Goal: Task Accomplishment & Management: Manage account settings

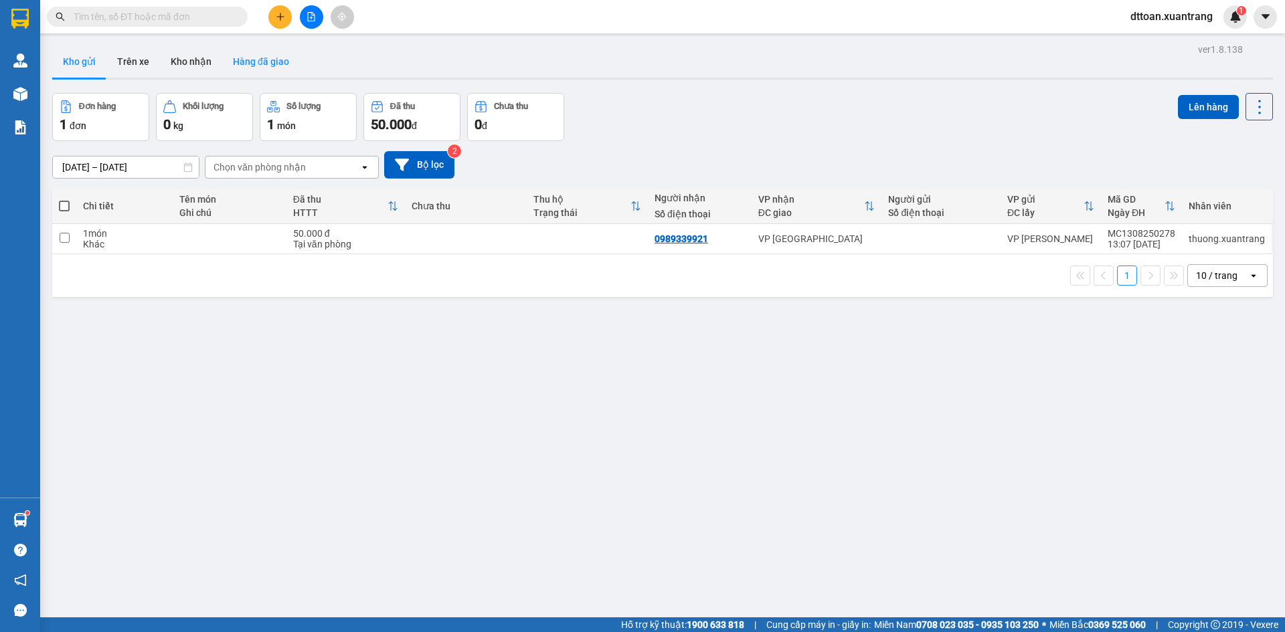
click at [275, 71] on button "Hàng đã giao" at bounding box center [261, 62] width 78 height 32
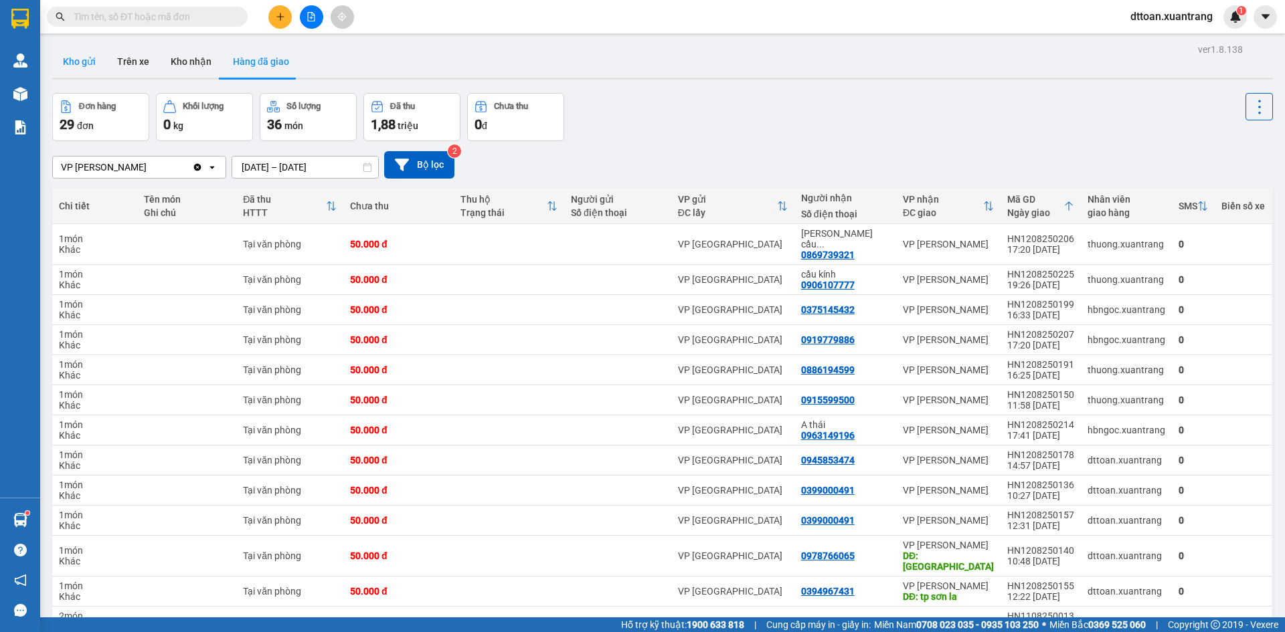
click at [64, 68] on button "Kho gửi" at bounding box center [79, 62] width 54 height 32
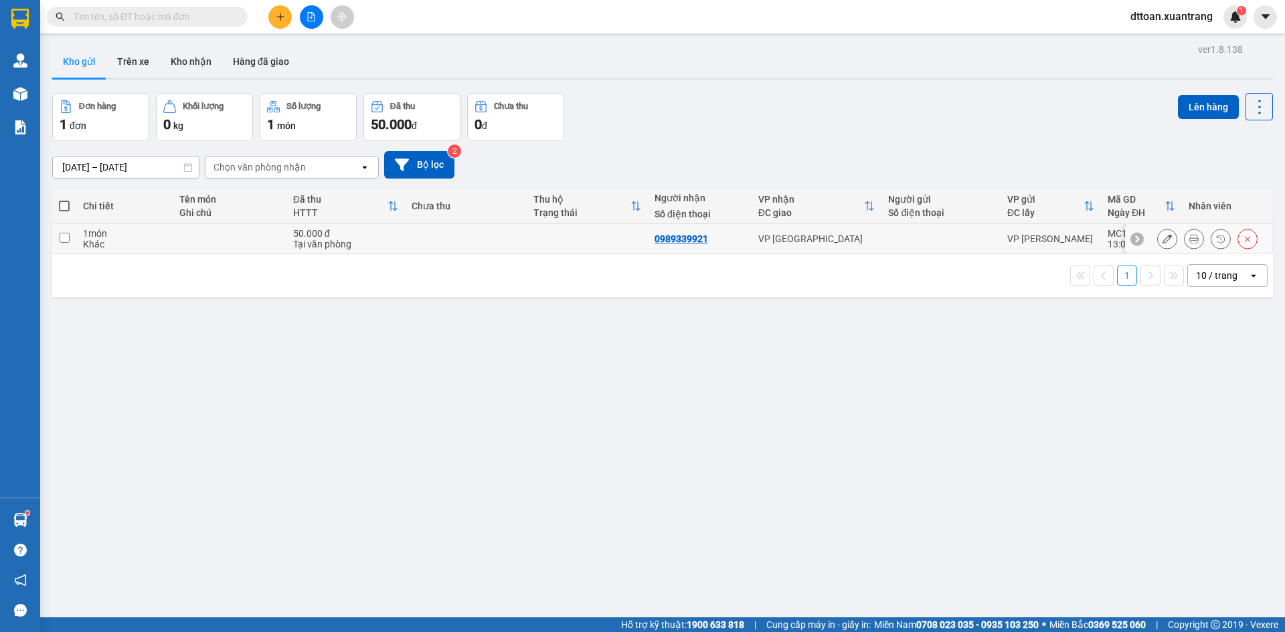
click at [1163, 240] on icon at bounding box center [1167, 238] width 9 height 9
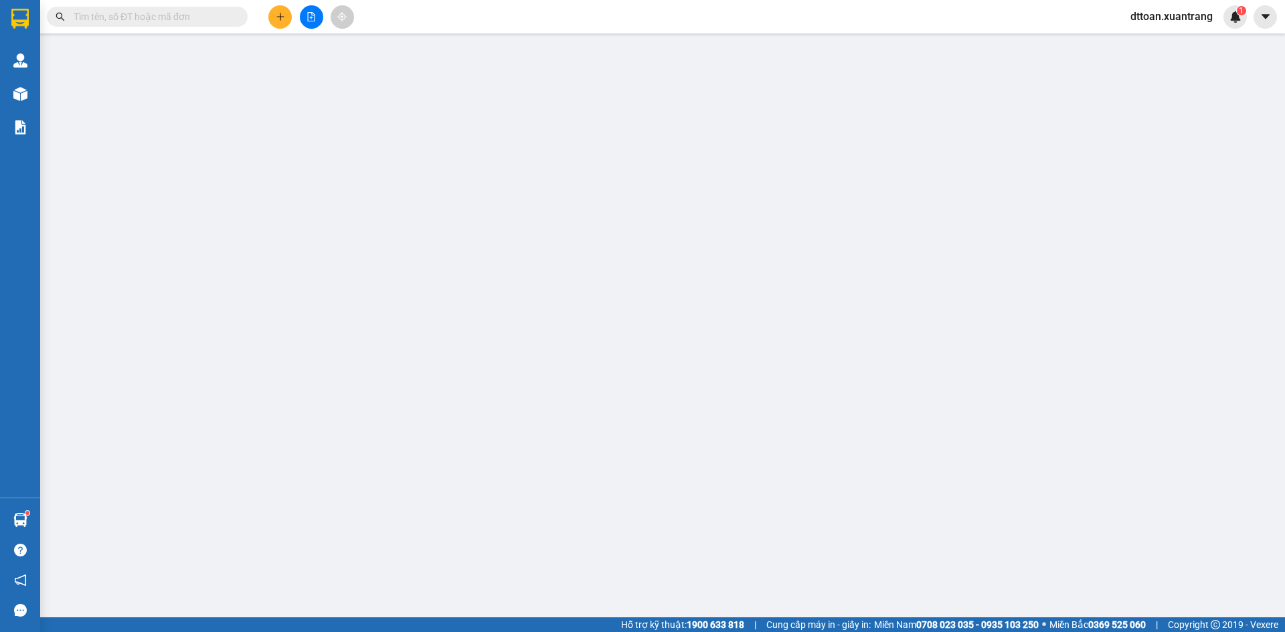
type input "0989339921"
type input "50.000"
type input "0"
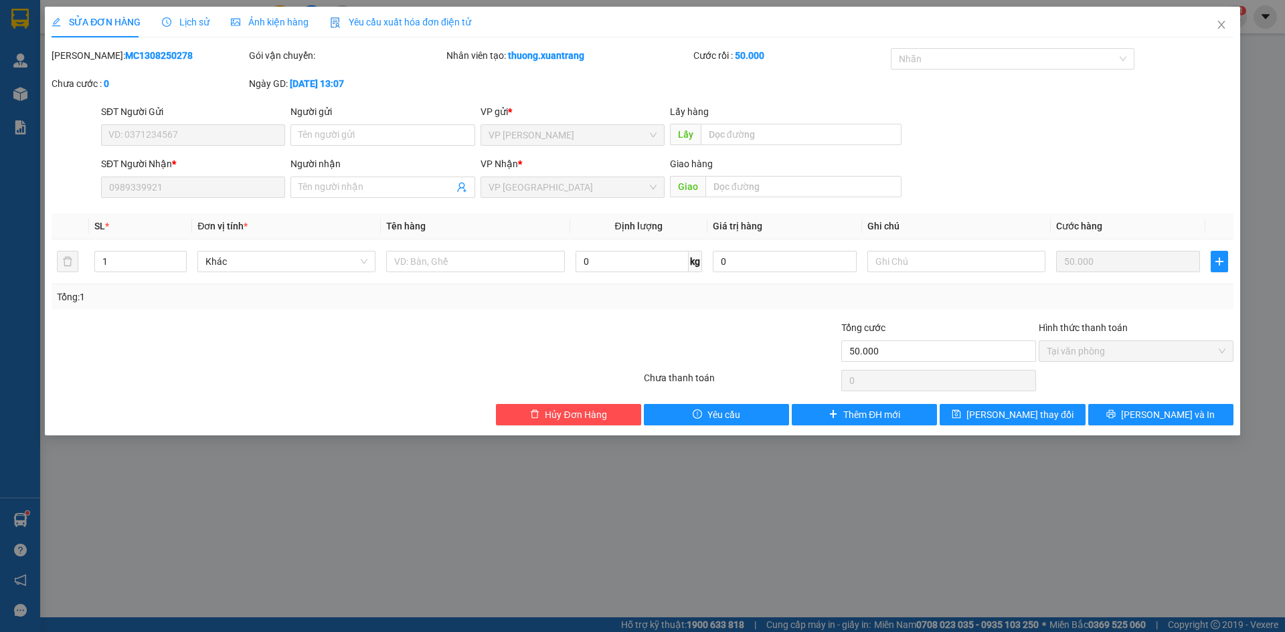
click at [271, 26] on span "Ảnh kiện hàng" at bounding box center [270, 22] width 78 height 11
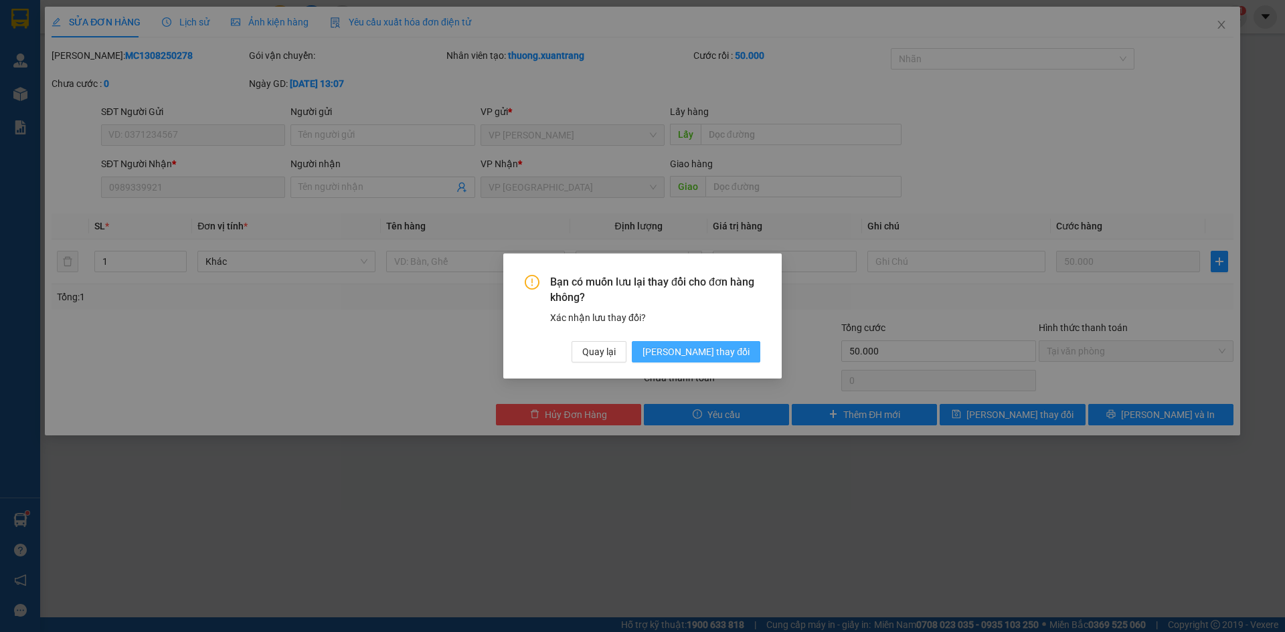
click at [717, 353] on span "Lưu thay đổi" at bounding box center [696, 352] width 107 height 15
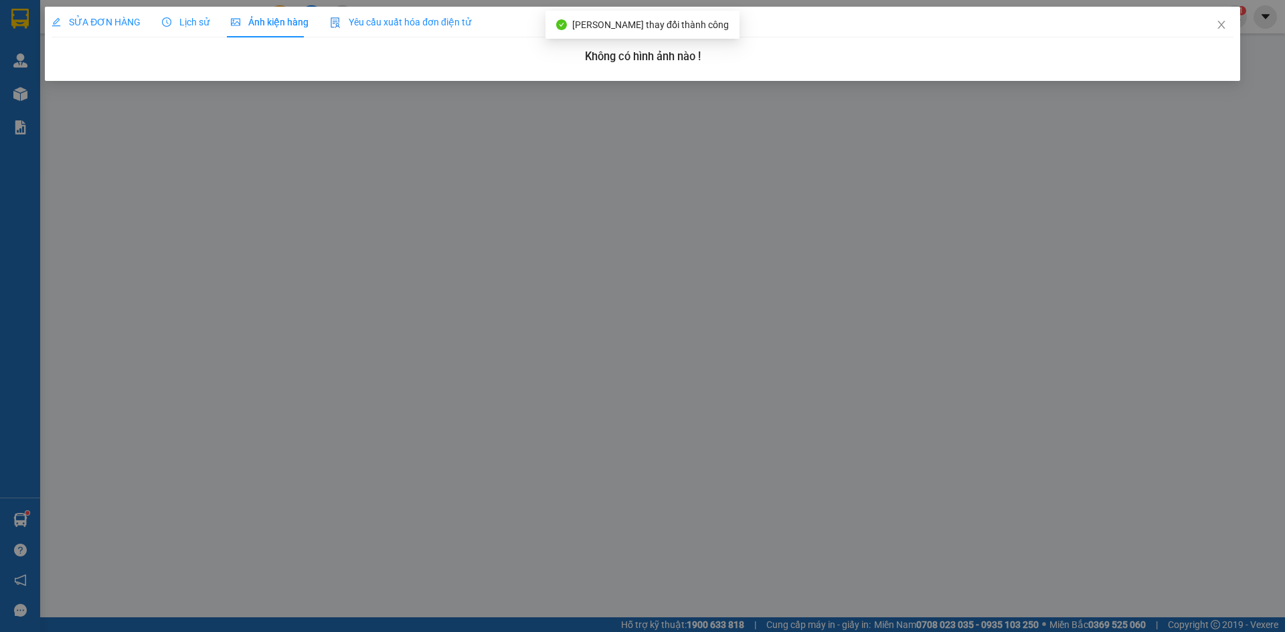
click at [269, 20] on span "Ảnh kiện hàng" at bounding box center [270, 22] width 78 height 11
click at [111, 20] on span "SỬA ĐƠN HÀNG" at bounding box center [96, 22] width 89 height 11
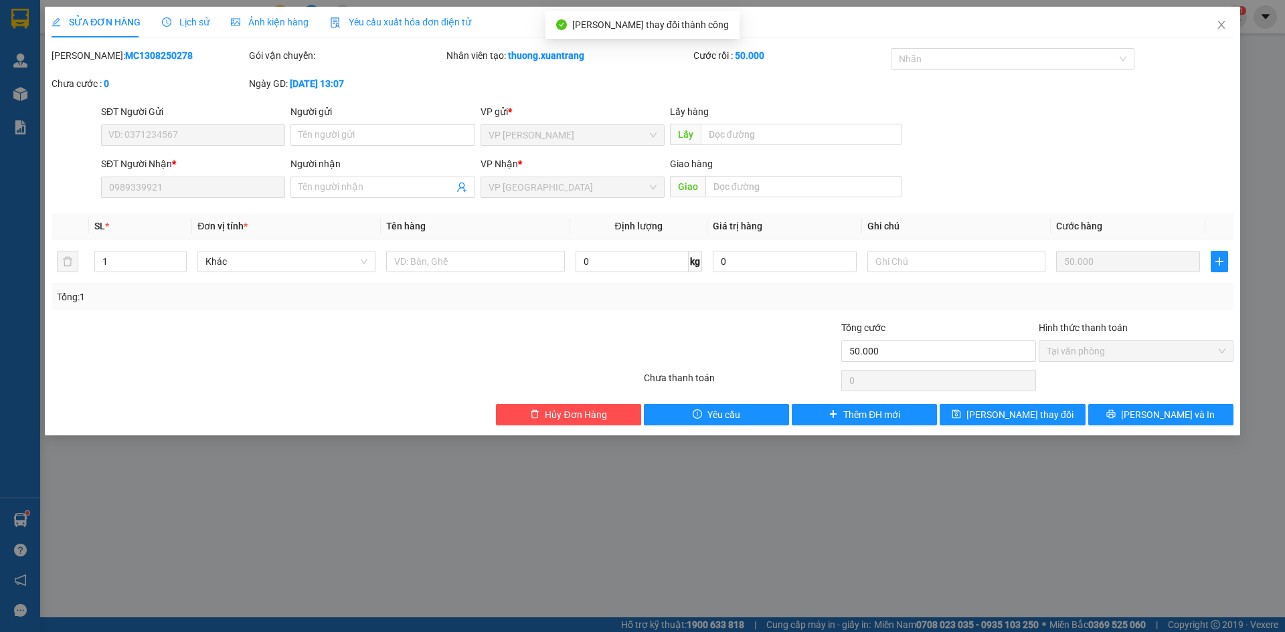
click at [285, 29] on div "Ảnh kiện hàng" at bounding box center [270, 22] width 78 height 15
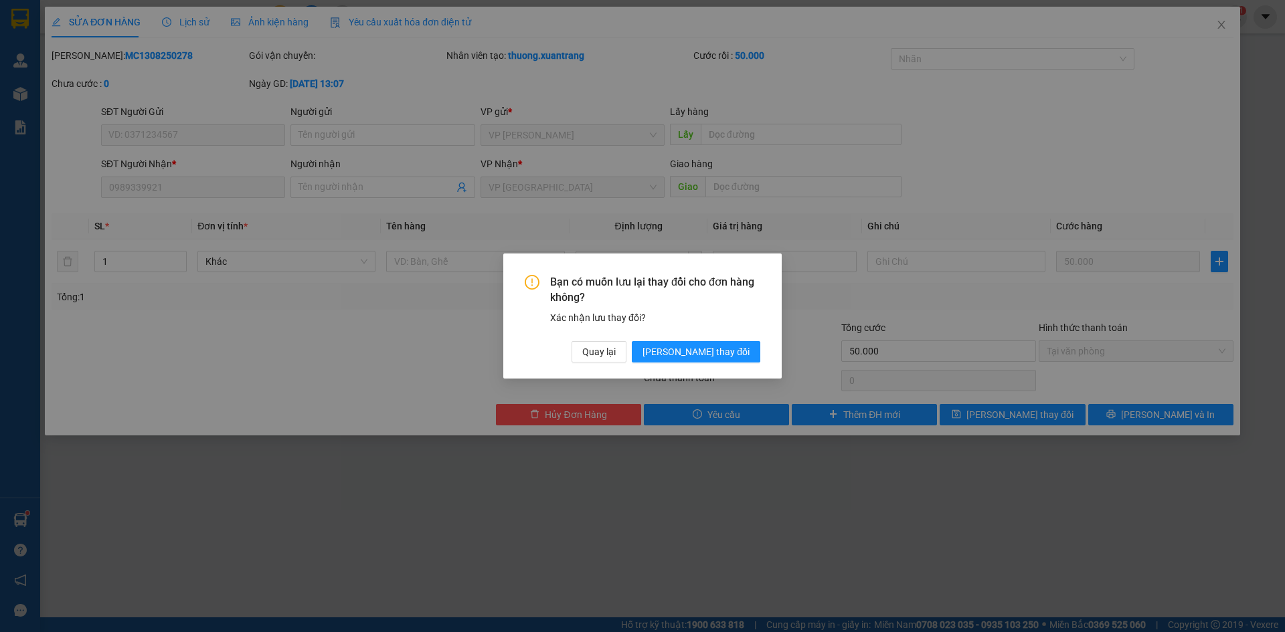
click at [737, 363] on div "Bạn có muốn lưu lại thay đổi cho đơn hàng không? Xác nhận lưu thay đổi? Quay lạ…" at bounding box center [642, 316] width 278 height 125
click at [737, 356] on span "Lưu thay đổi" at bounding box center [696, 352] width 107 height 15
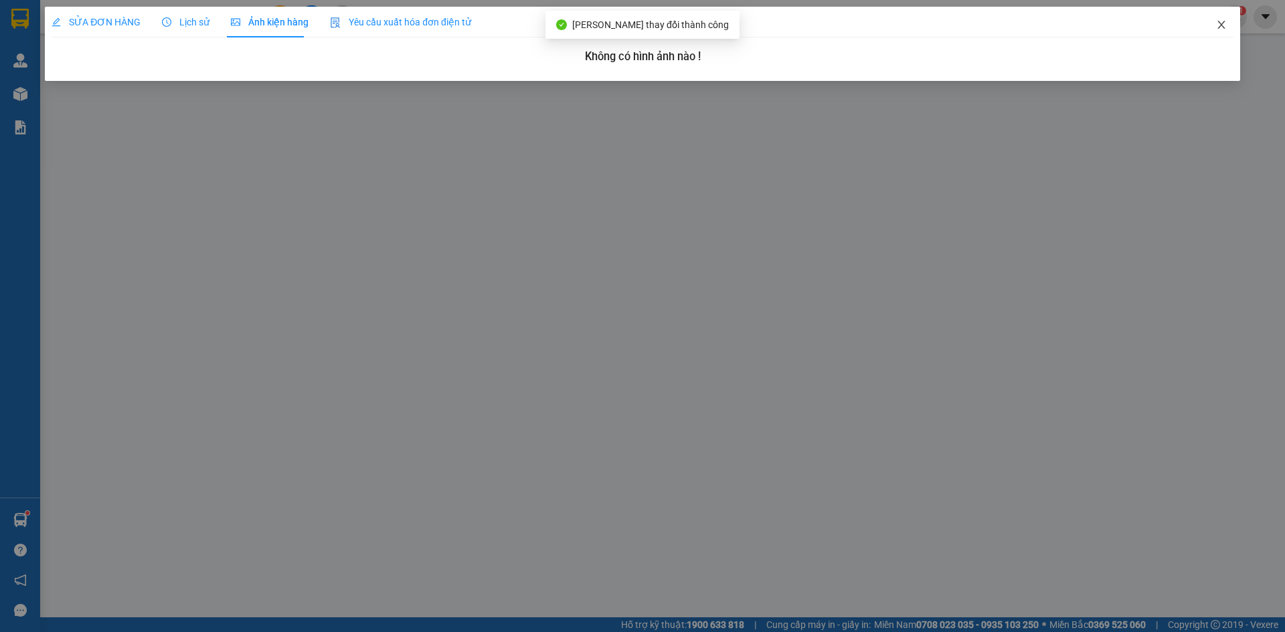
click at [1214, 27] on span "Close" at bounding box center [1221, 25] width 37 height 37
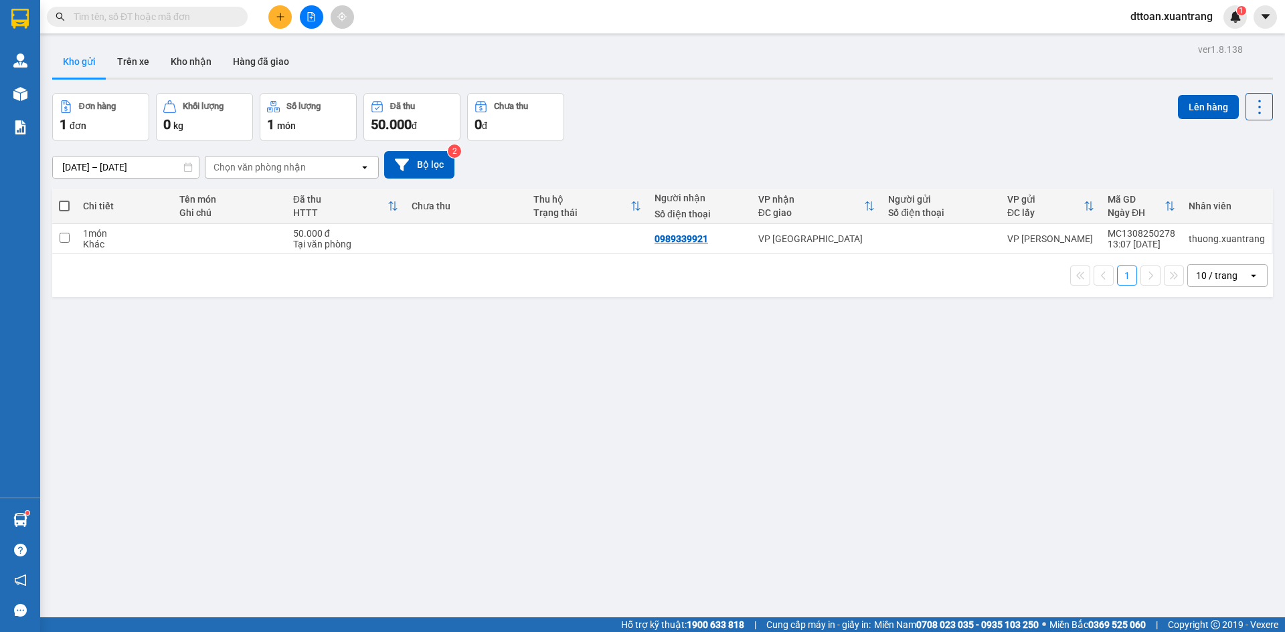
click at [311, 17] on icon "file-add" at bounding box center [311, 16] width 7 height 9
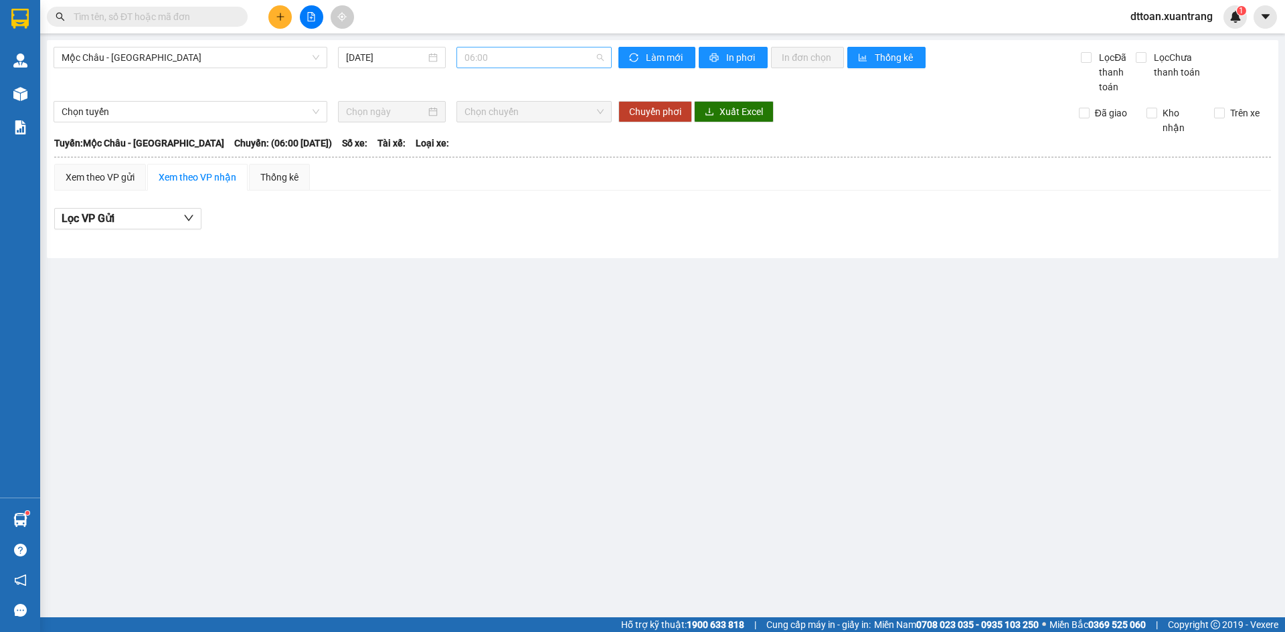
click at [504, 60] on span "06:00" at bounding box center [533, 58] width 139 height 20
click at [505, 126] on div "07:00" at bounding box center [516, 127] width 104 height 15
click at [515, 53] on span "07:00" at bounding box center [533, 58] width 139 height 20
click at [495, 147] on div "08:00" at bounding box center [516, 148] width 104 height 15
click at [511, 61] on span "08:00" at bounding box center [533, 58] width 139 height 20
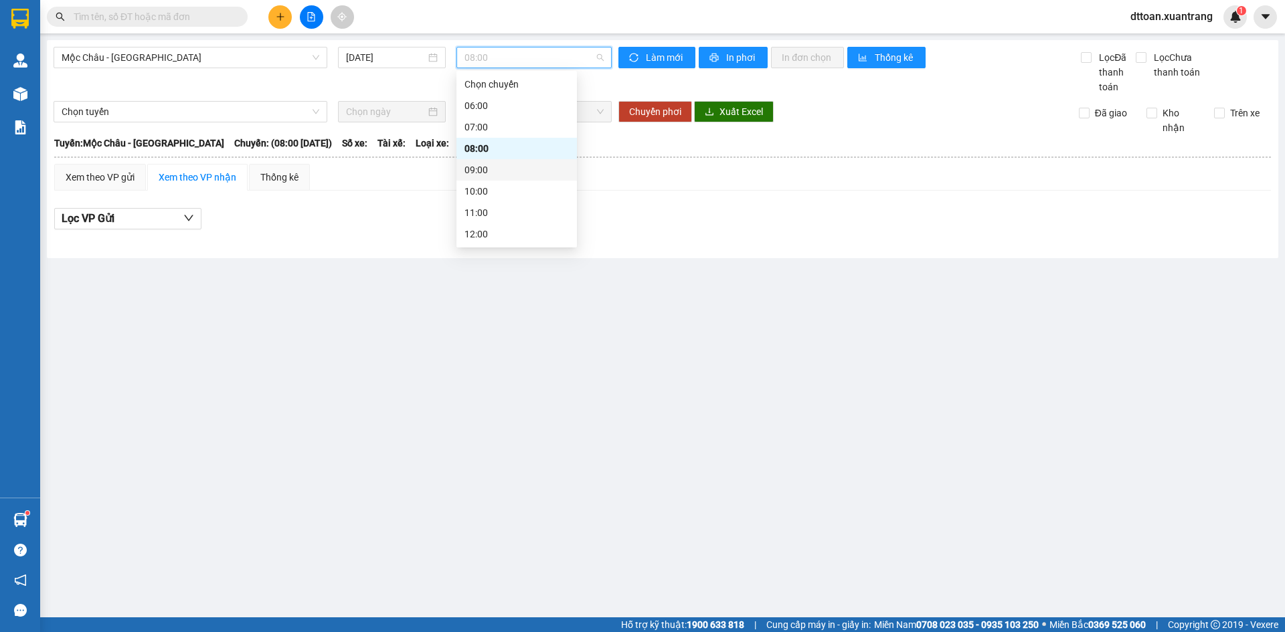
click at [489, 173] on div "09:00" at bounding box center [516, 170] width 104 height 15
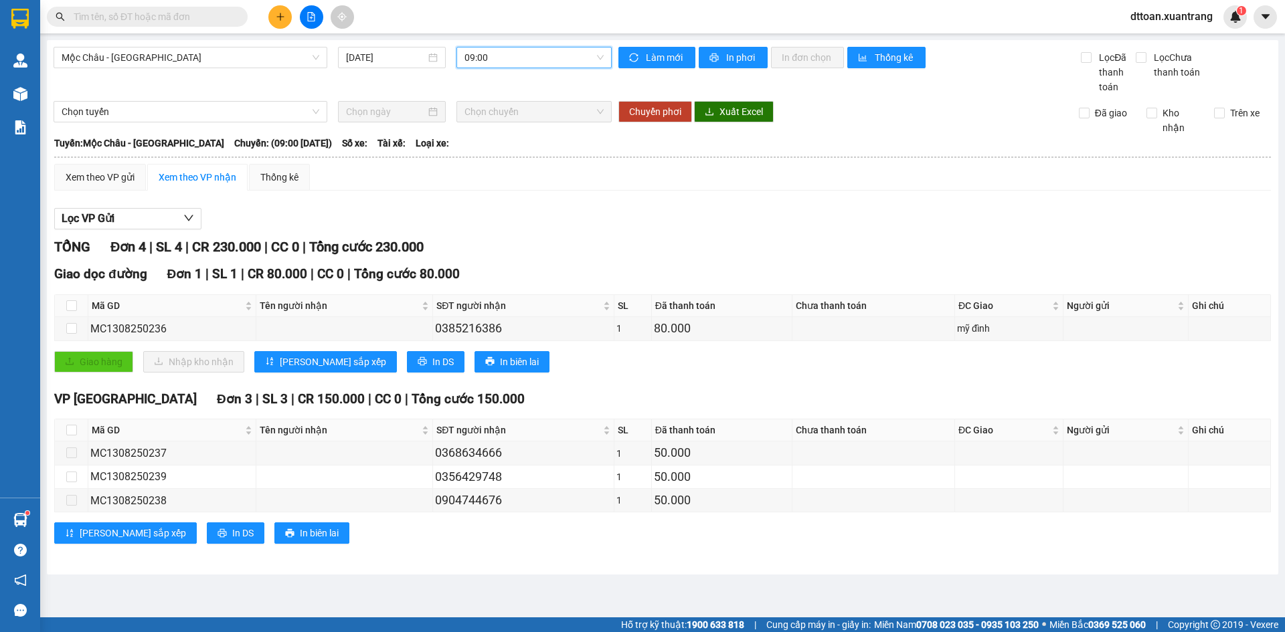
click at [541, 62] on span "09:00" at bounding box center [533, 58] width 139 height 20
click at [491, 193] on div "10:00" at bounding box center [516, 191] width 104 height 15
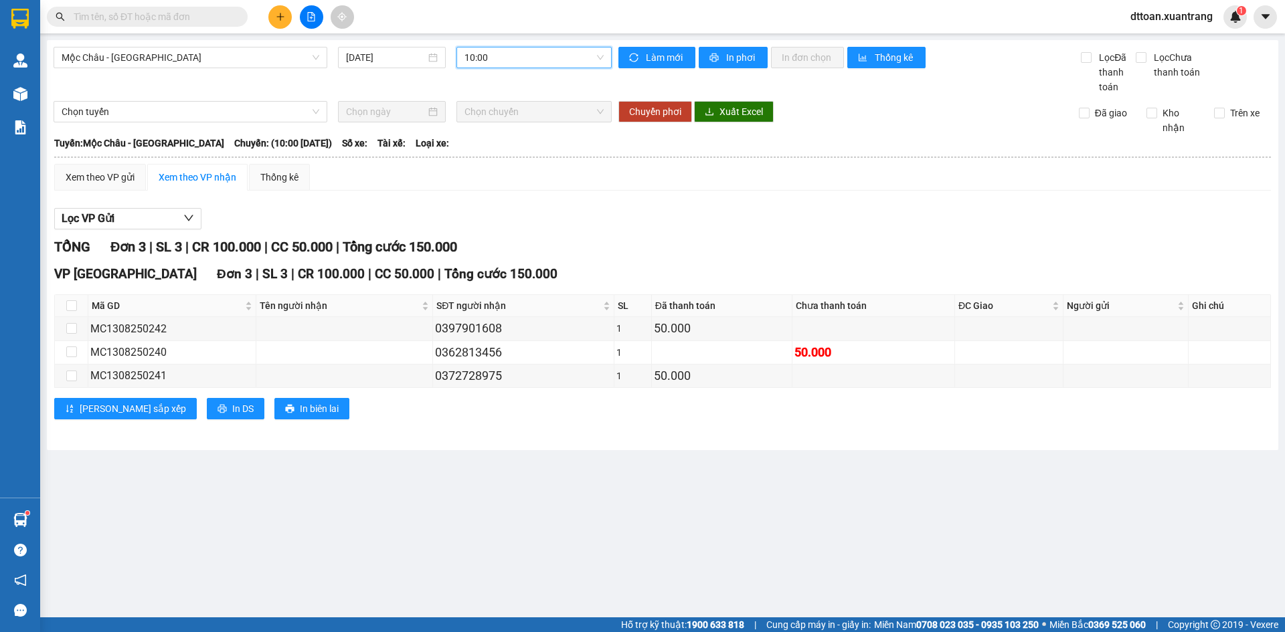
click at [560, 63] on span "10:00" at bounding box center [533, 58] width 139 height 20
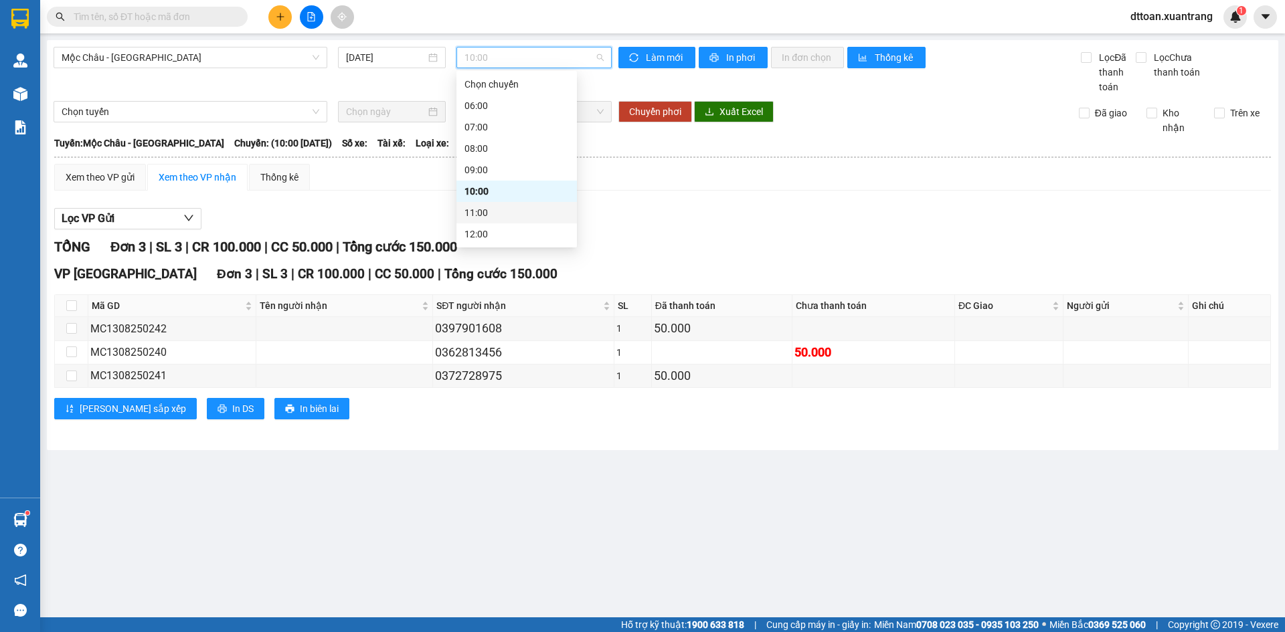
click at [498, 214] on div "11:00" at bounding box center [516, 212] width 104 height 15
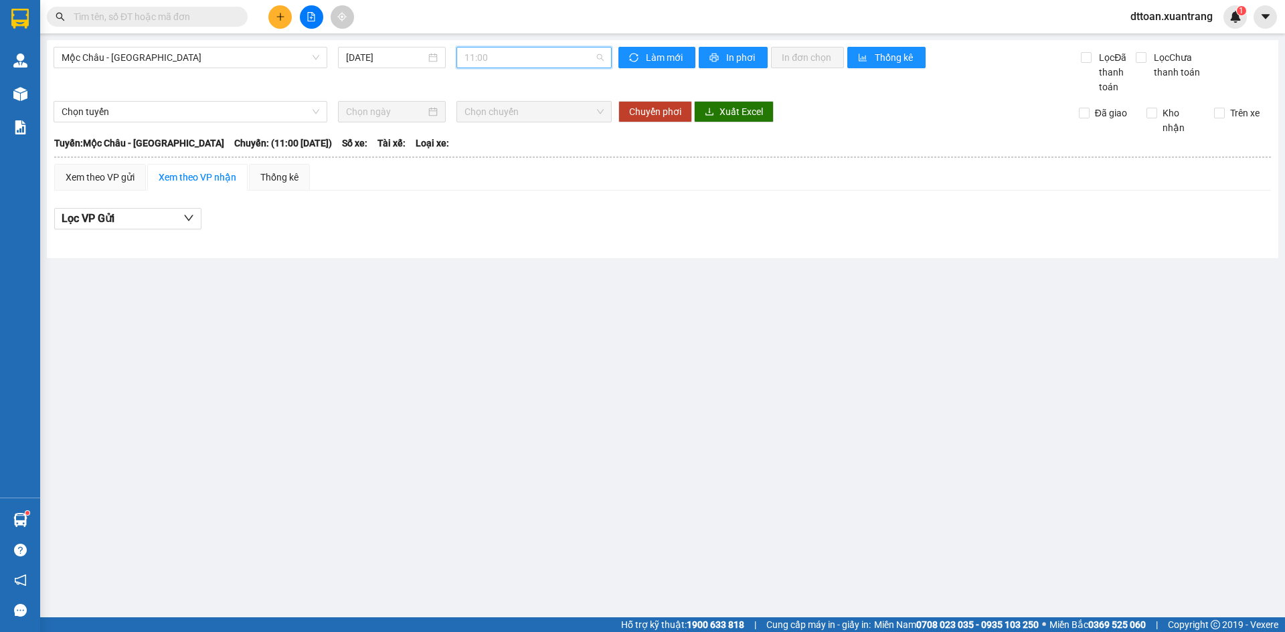
click at [507, 64] on span "11:00" at bounding box center [533, 58] width 139 height 20
click at [499, 236] on div "12:00" at bounding box center [516, 234] width 104 height 15
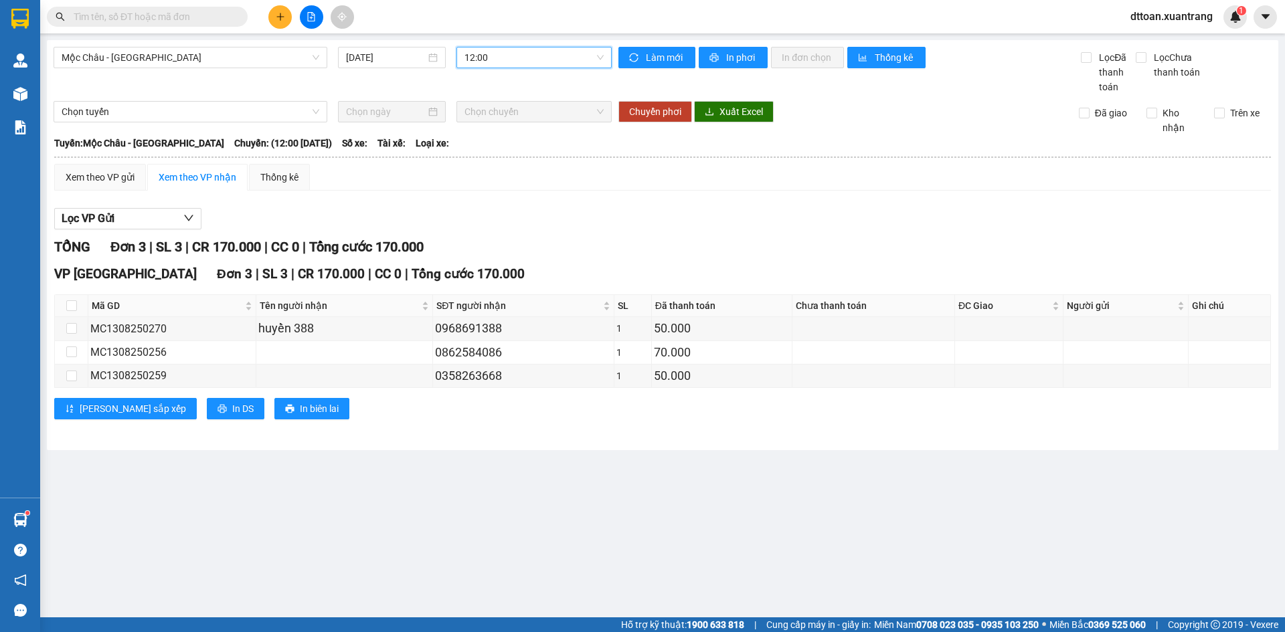
click at [507, 53] on span "12:00" at bounding box center [533, 58] width 139 height 20
click at [502, 185] on div "13:00" at bounding box center [516, 188] width 104 height 15
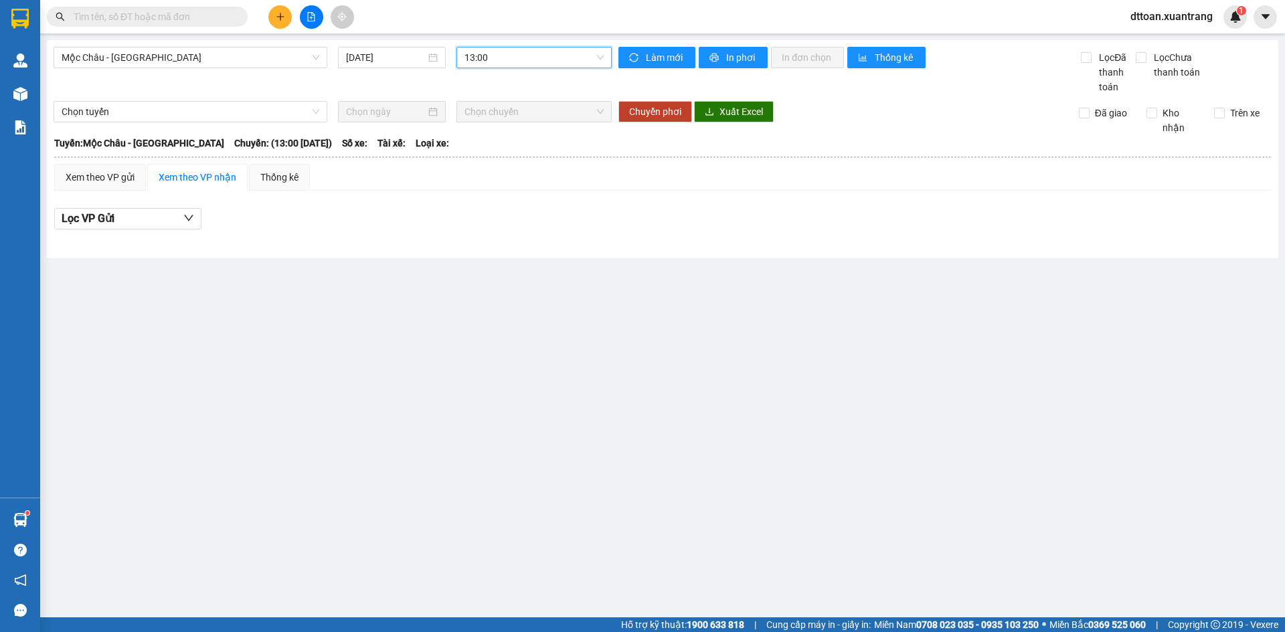
click at [505, 62] on span "13:00" at bounding box center [533, 58] width 139 height 20
click at [496, 216] on div "13:30" at bounding box center [516, 209] width 120 height 21
drag, startPoint x: 509, startPoint y: 46, endPoint x: 509, endPoint y: 78, distance: 31.5
click at [509, 47] on div "Mộc Châu - Hà Nội 13/08/2025 13:30 13:30 Làm mới In phơi In đơn chọn Thống kê L…" at bounding box center [663, 149] width 1232 height 218
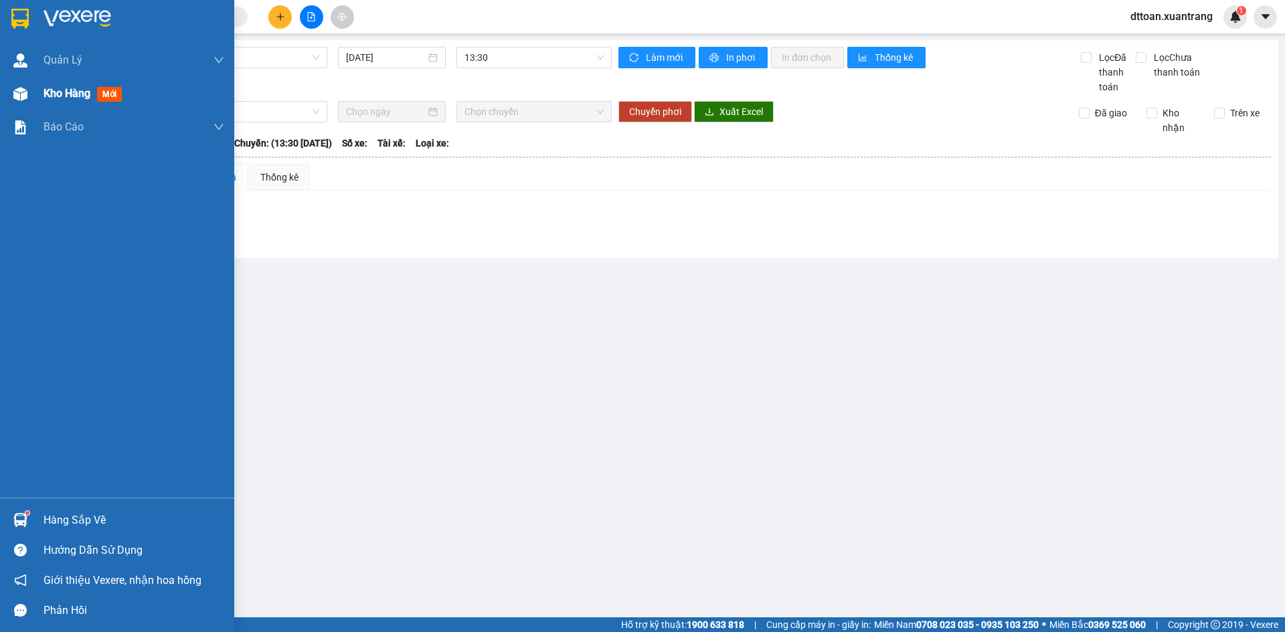
click at [40, 90] on div "Kho hàng mới" at bounding box center [117, 93] width 234 height 33
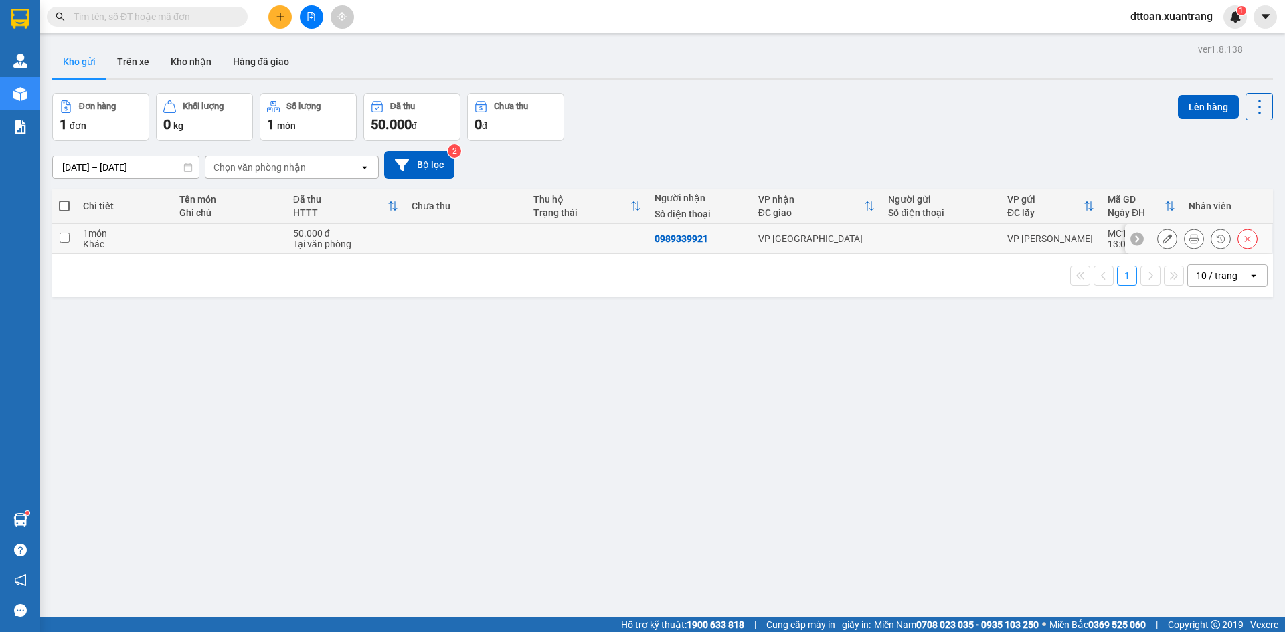
click at [574, 244] on td at bounding box center [587, 239] width 121 height 30
checkbox input "true"
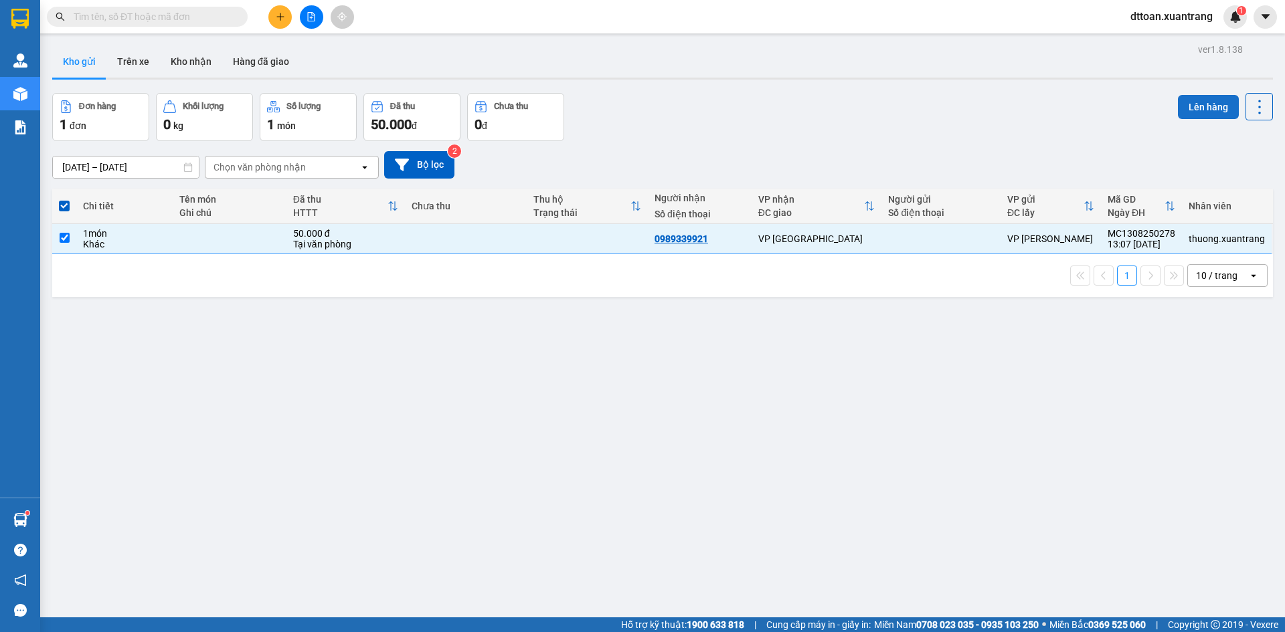
click at [1179, 104] on button "Lên hàng" at bounding box center [1208, 107] width 61 height 24
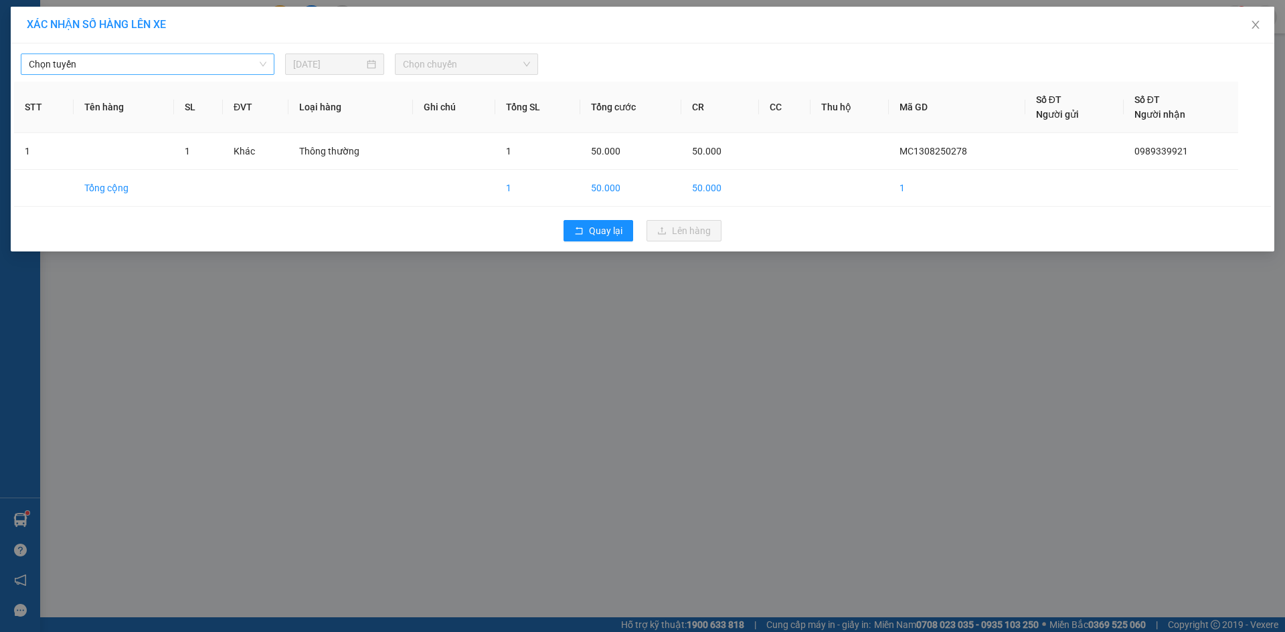
click at [195, 57] on span "Chọn tuyến" at bounding box center [148, 64] width 238 height 20
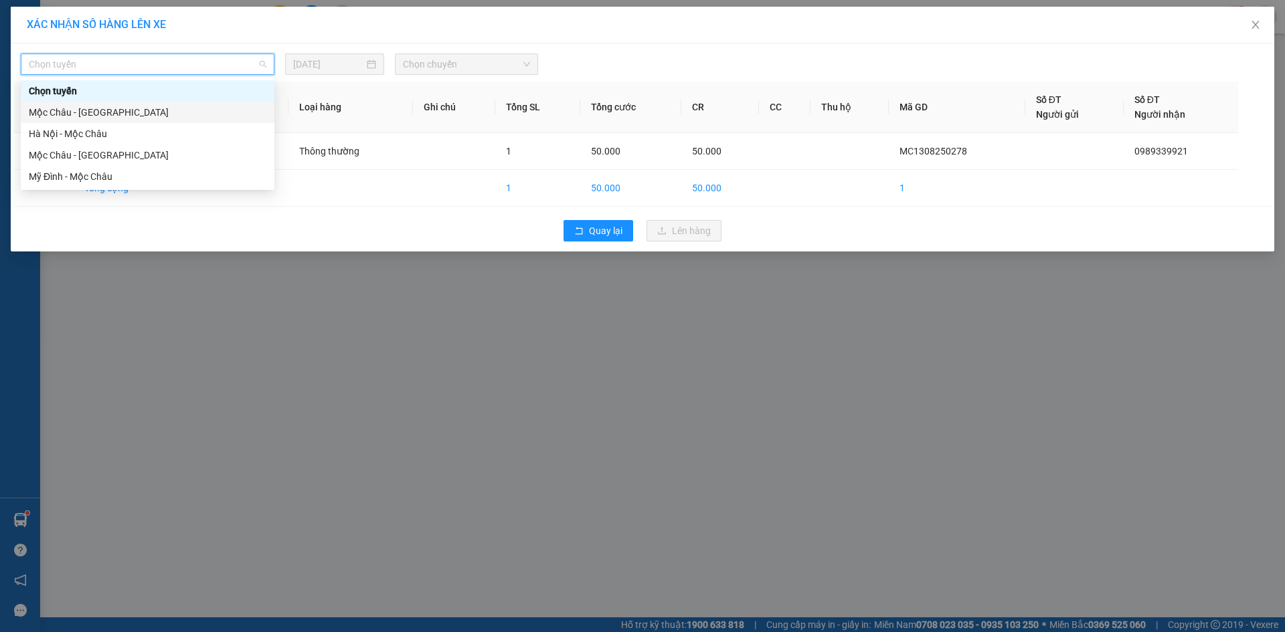
drag, startPoint x: 136, startPoint y: 104, endPoint x: 201, endPoint y: 102, distance: 65.6
click at [135, 104] on div "Mộc Châu - Hà Nội" at bounding box center [148, 112] width 254 height 21
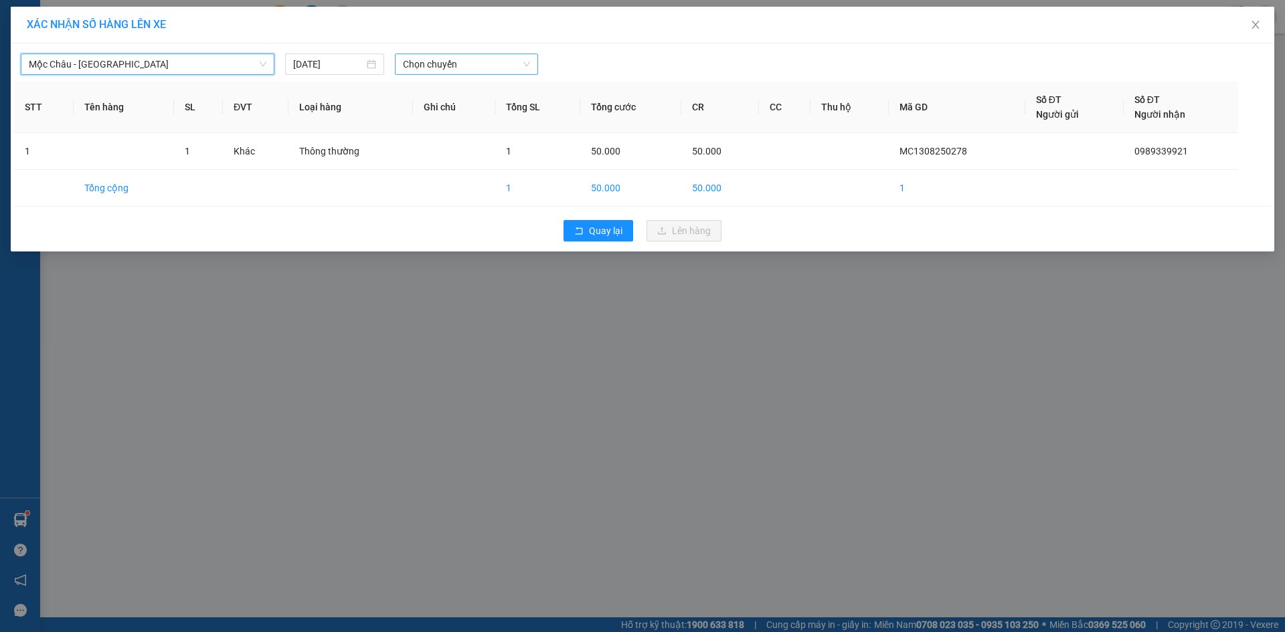
click at [448, 64] on span "Chọn chuyến" at bounding box center [466, 64] width 127 height 20
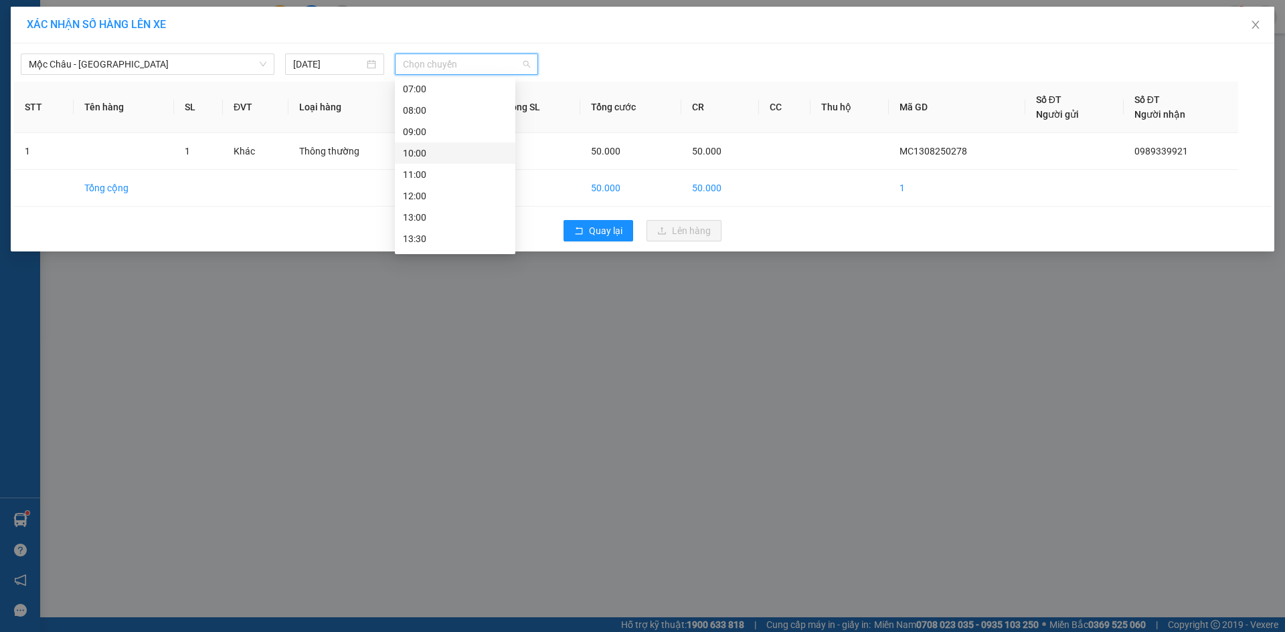
scroll to position [67, 0]
click at [436, 235] on div "14:00" at bounding box center [455, 238] width 104 height 15
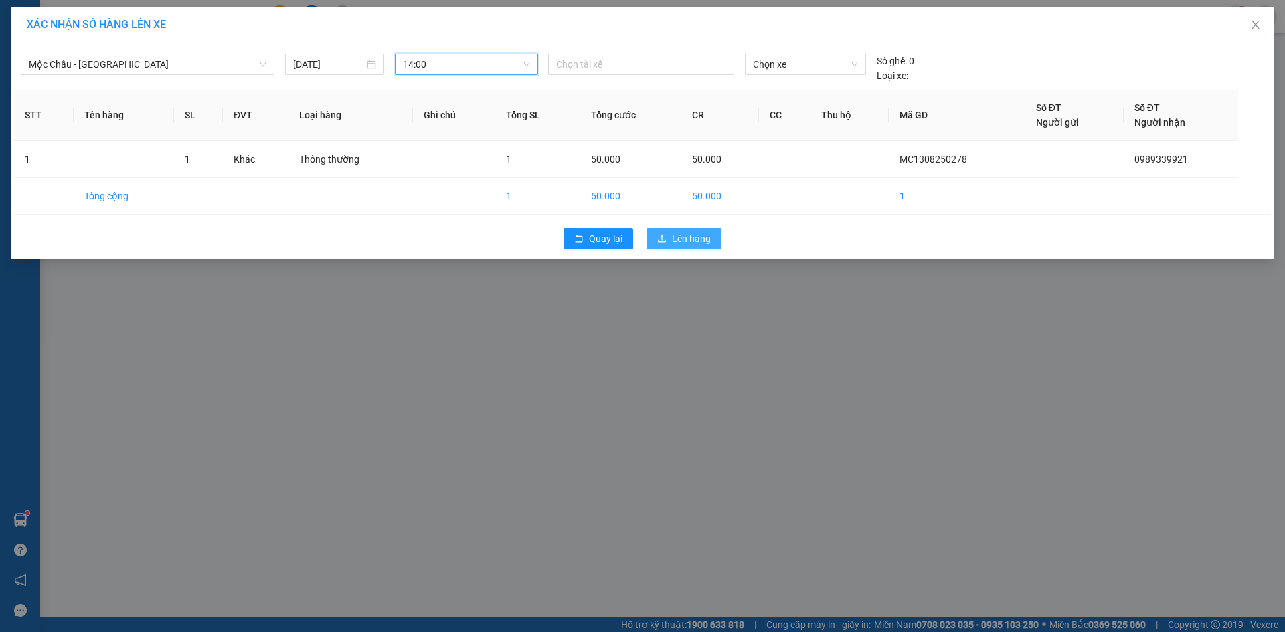
click at [699, 233] on span "Lên hàng" at bounding box center [691, 239] width 39 height 15
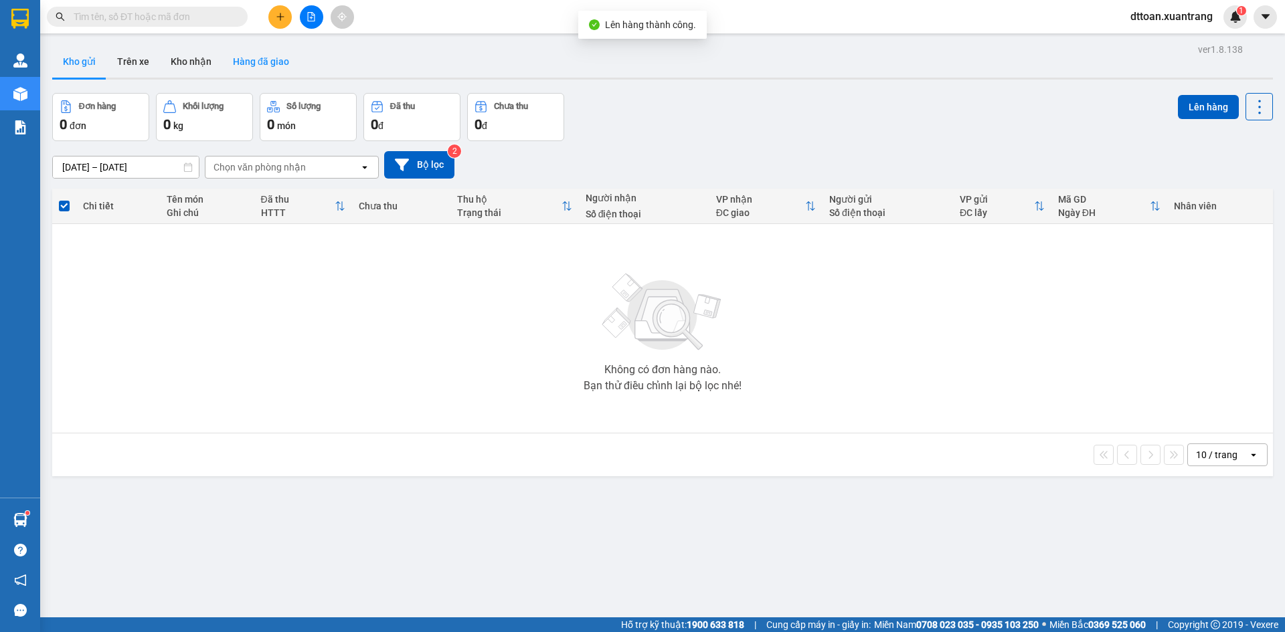
click at [250, 68] on button "Hàng đã giao" at bounding box center [261, 62] width 78 height 32
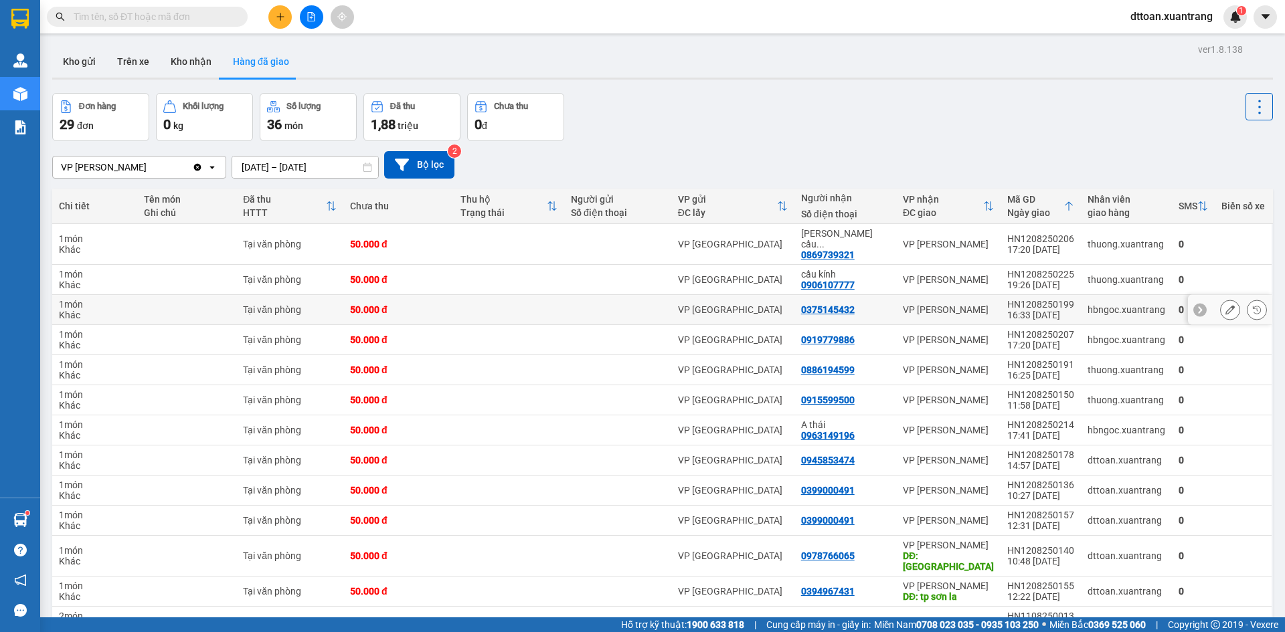
click at [1225, 305] on icon at bounding box center [1229, 309] width 9 height 9
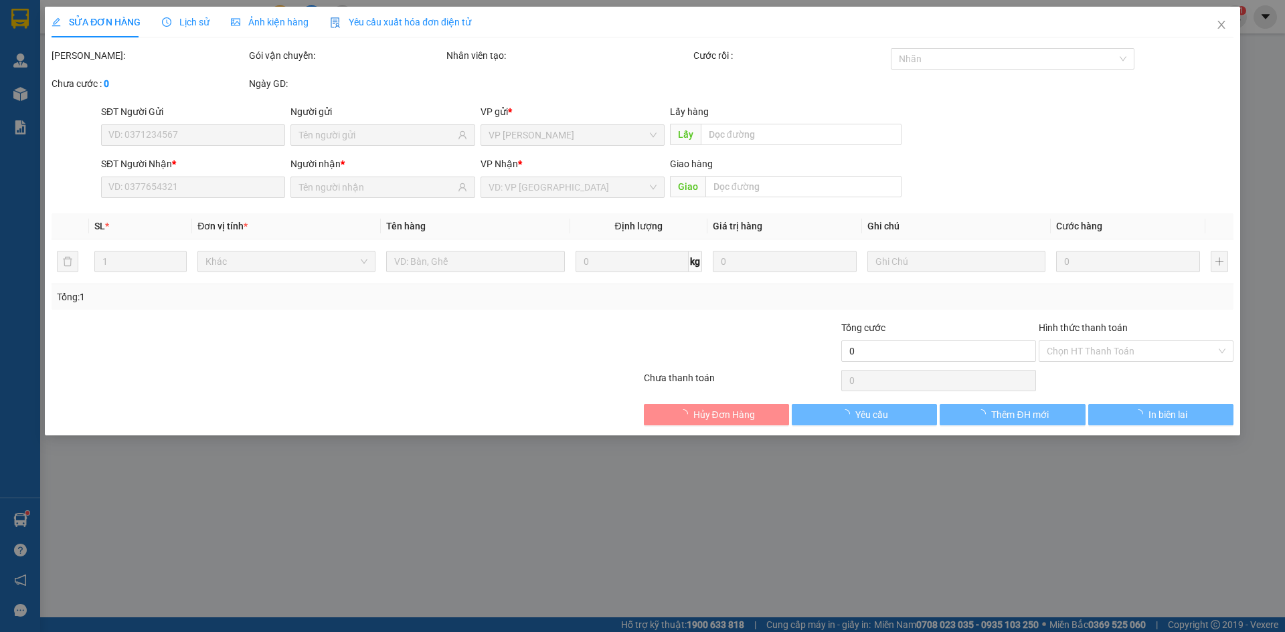
click at [269, 26] on span "Ảnh kiện hàng" at bounding box center [270, 22] width 78 height 11
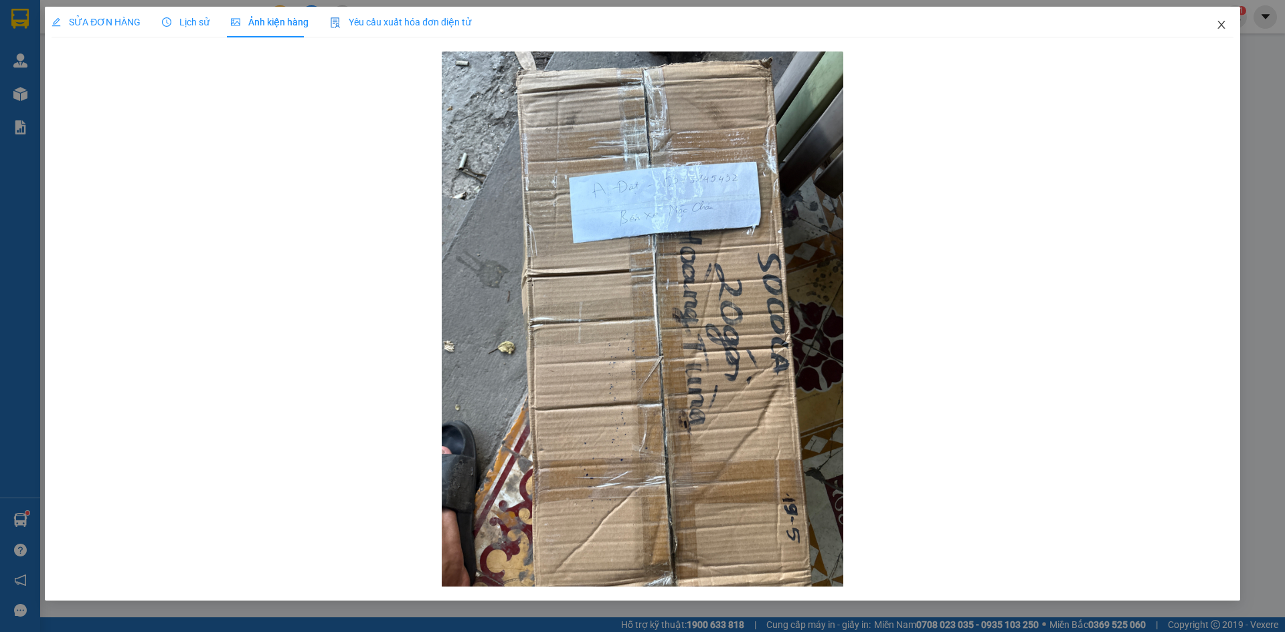
click at [1221, 28] on icon "close" at bounding box center [1221, 24] width 11 height 11
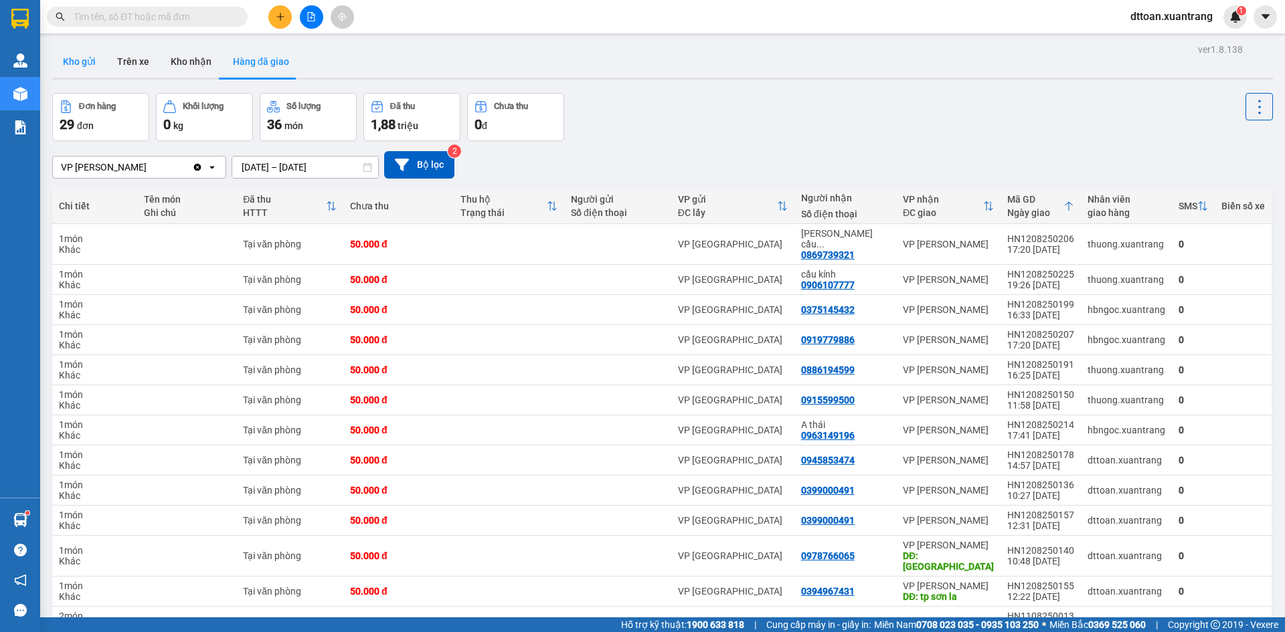
click at [74, 60] on button "Kho gửi" at bounding box center [79, 62] width 54 height 32
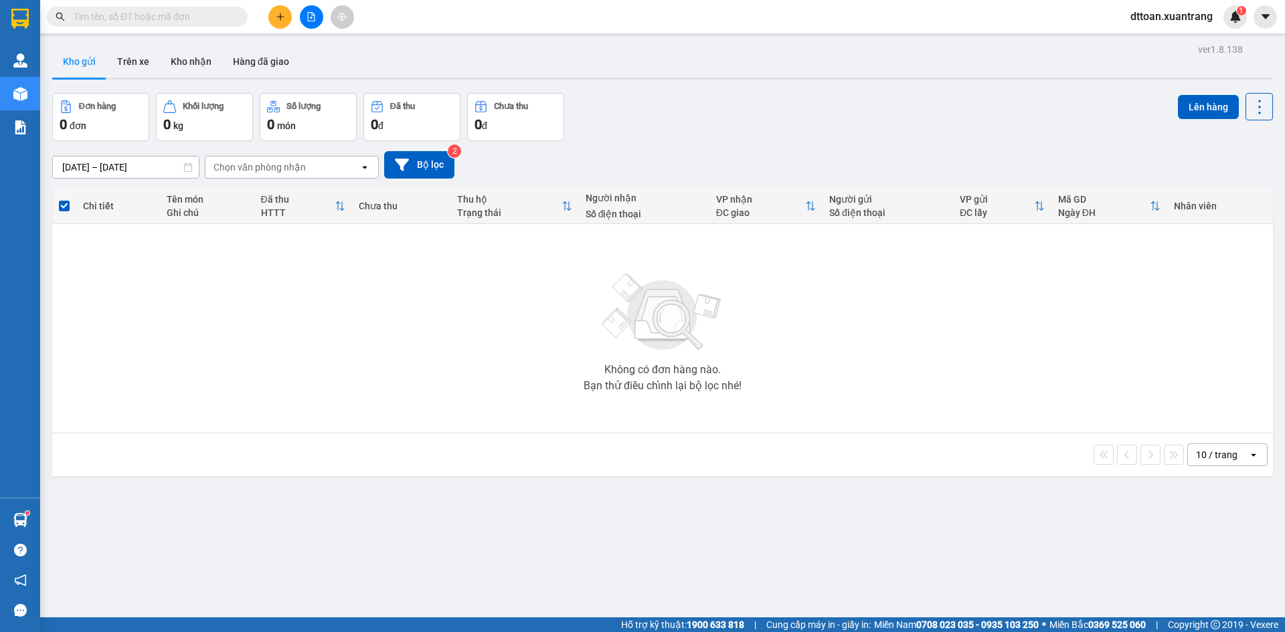
click at [311, 19] on icon "file-add" at bounding box center [311, 16] width 9 height 9
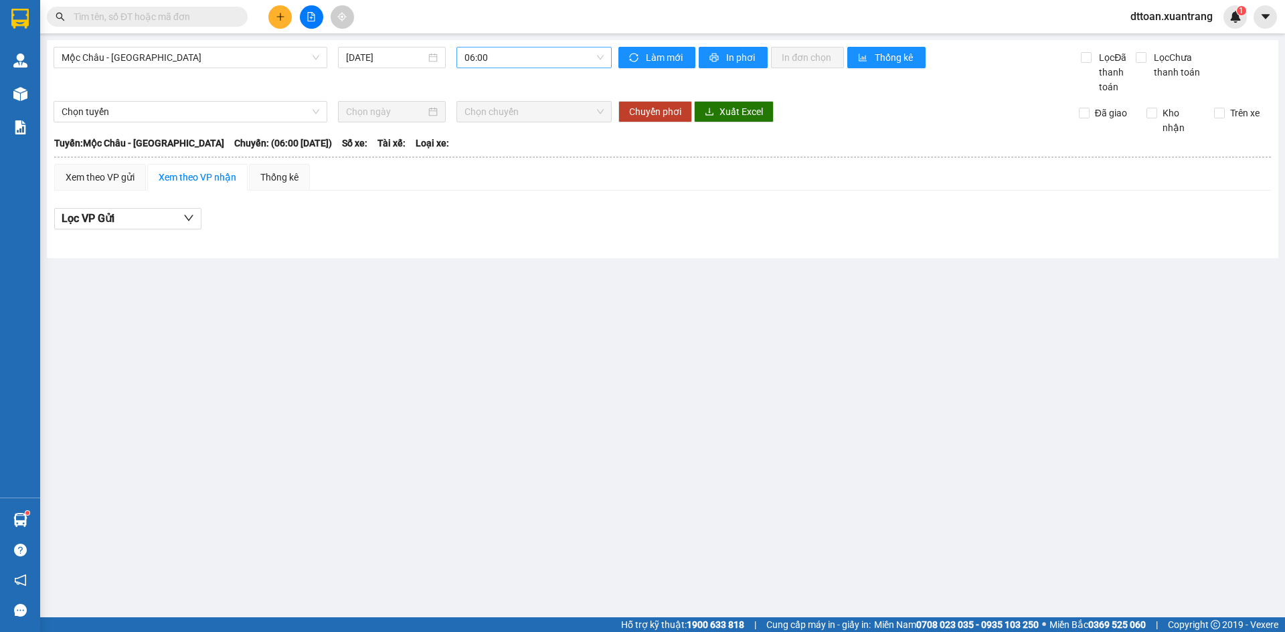
click at [495, 63] on span "06:00" at bounding box center [533, 58] width 139 height 20
click at [480, 123] on div "07:00" at bounding box center [516, 127] width 104 height 15
click at [501, 66] on span "07:00" at bounding box center [533, 58] width 139 height 20
click at [504, 141] on div "08:00" at bounding box center [516, 148] width 104 height 15
click at [518, 56] on span "08:00" at bounding box center [533, 58] width 139 height 20
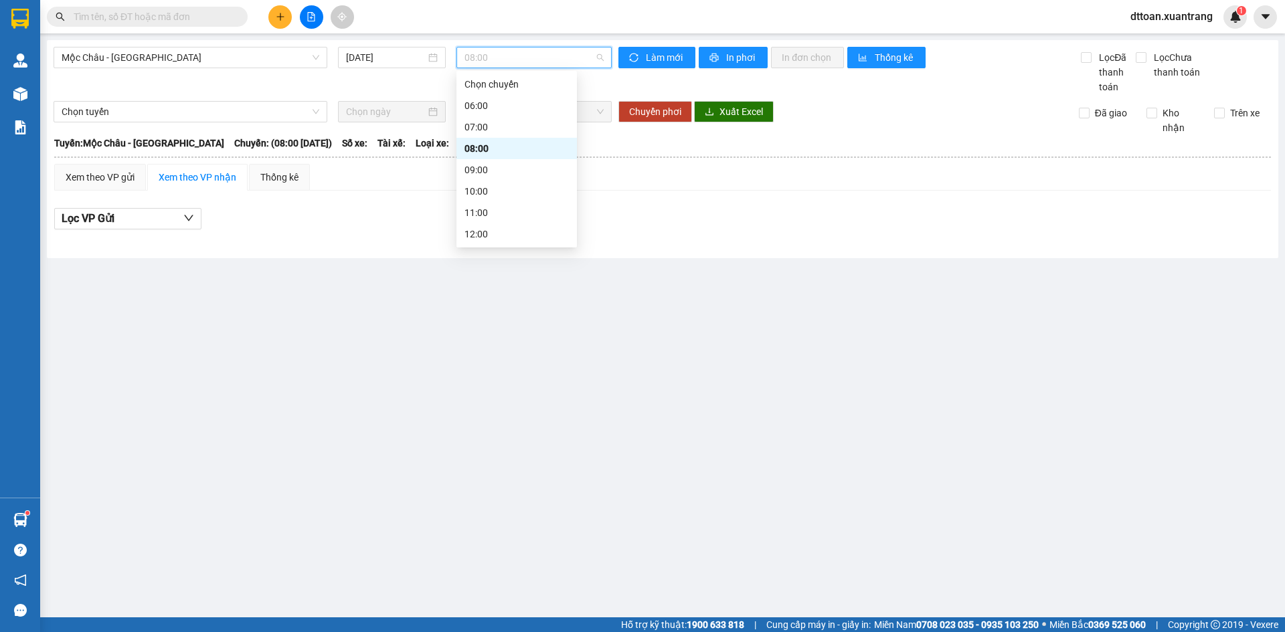
click at [509, 170] on div "09:00" at bounding box center [516, 170] width 104 height 15
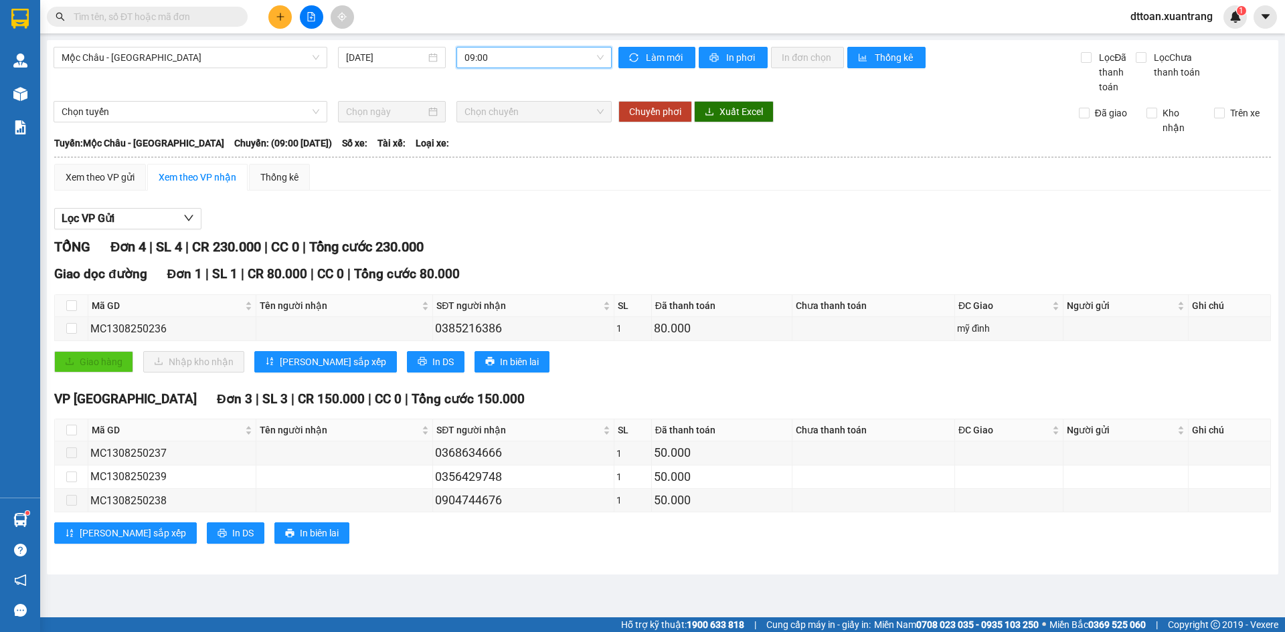
click at [541, 59] on span "09:00" at bounding box center [533, 58] width 139 height 20
click at [125, 23] on input "text" at bounding box center [153, 16] width 158 height 15
paste input "0353395454"
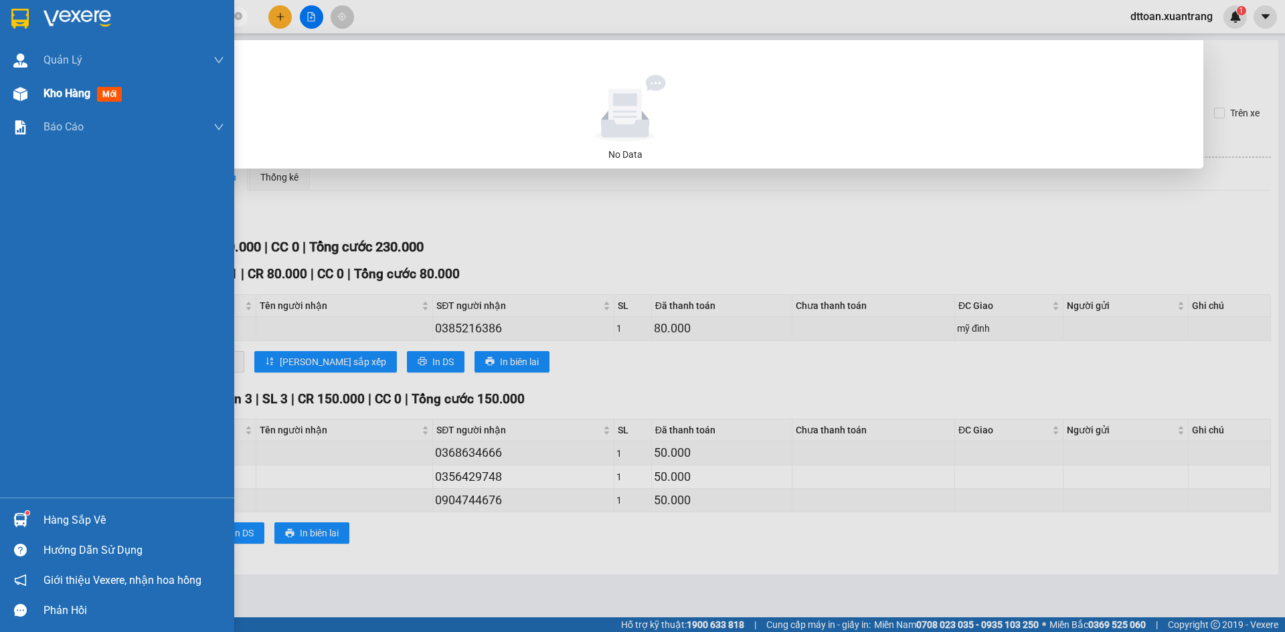
type input "0353395454"
click at [73, 86] on div "Kho hàng mới" at bounding box center [86, 93] width 84 height 17
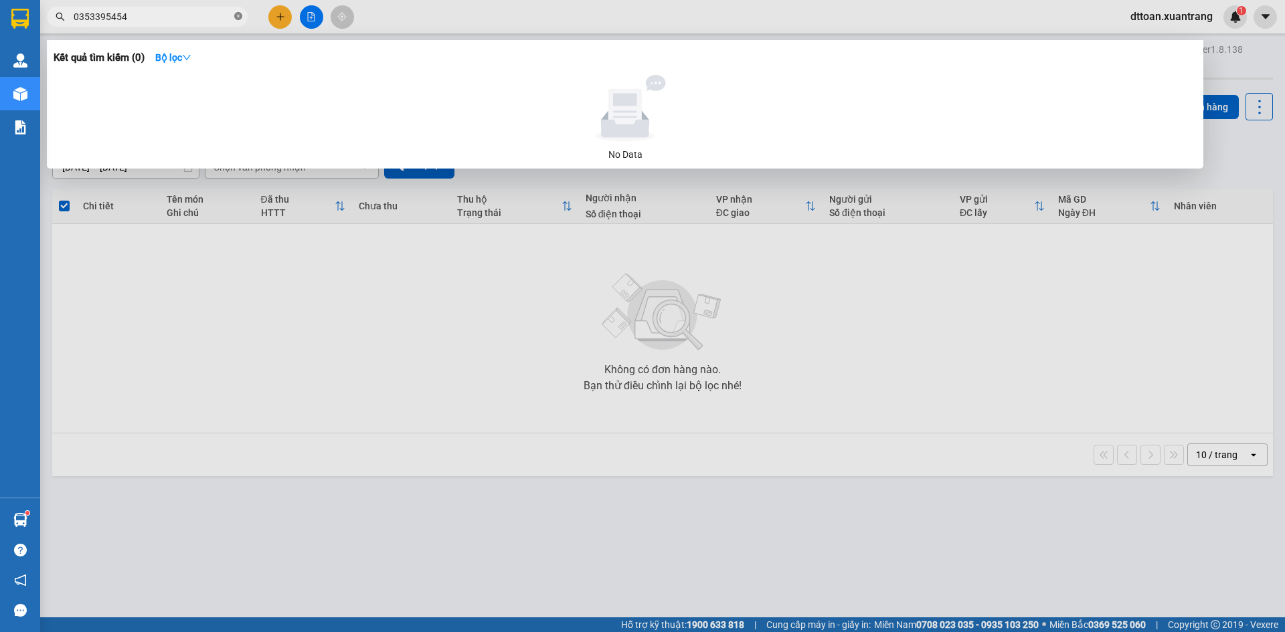
click at [234, 17] on icon "close-circle" at bounding box center [238, 16] width 8 height 8
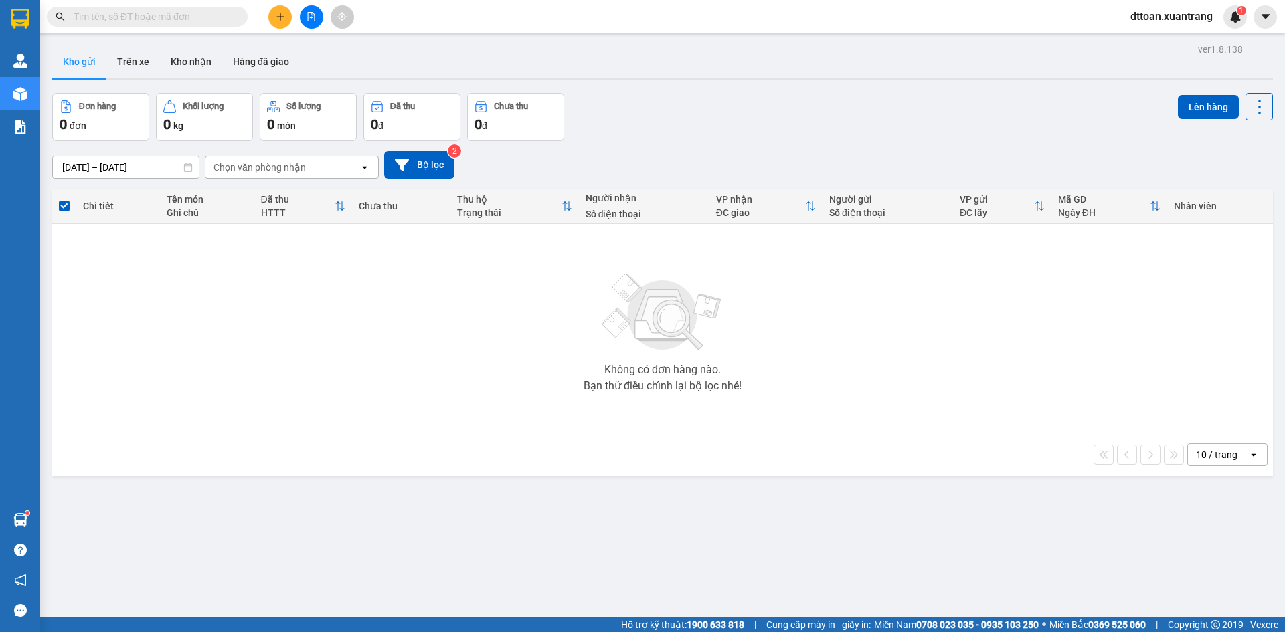
click at [224, 16] on input "text" at bounding box center [153, 16] width 158 height 15
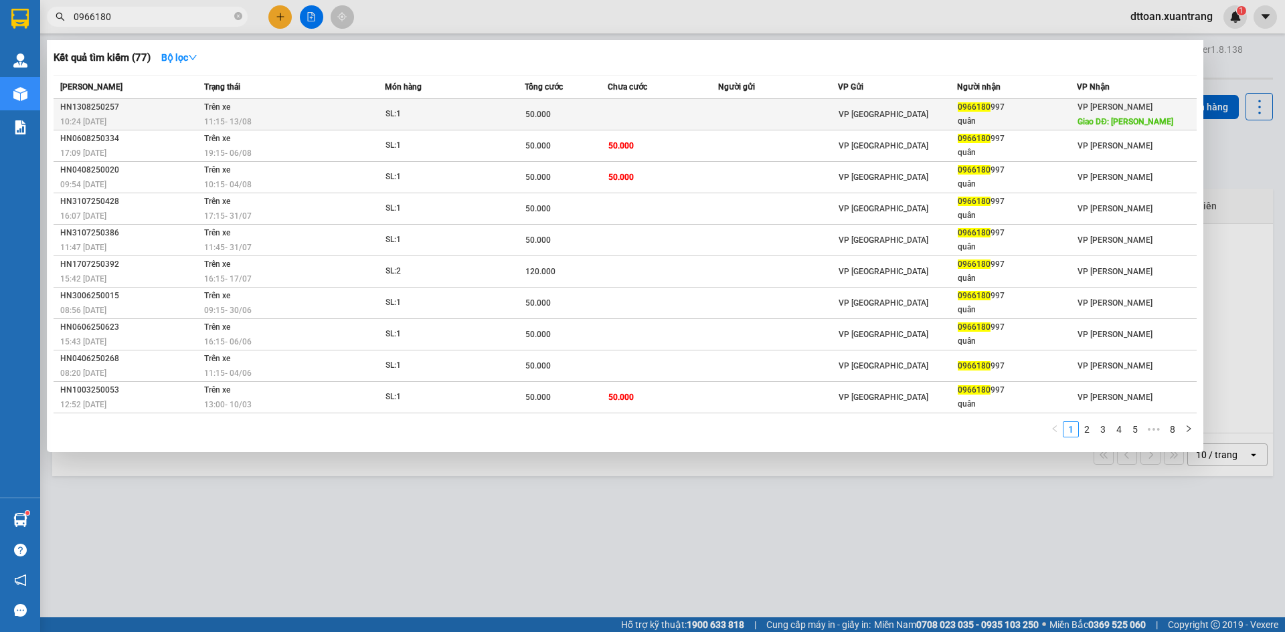
type input "0966180"
click at [234, 112] on td "Trên xe 11:15 - 13/08" at bounding box center [293, 114] width 184 height 31
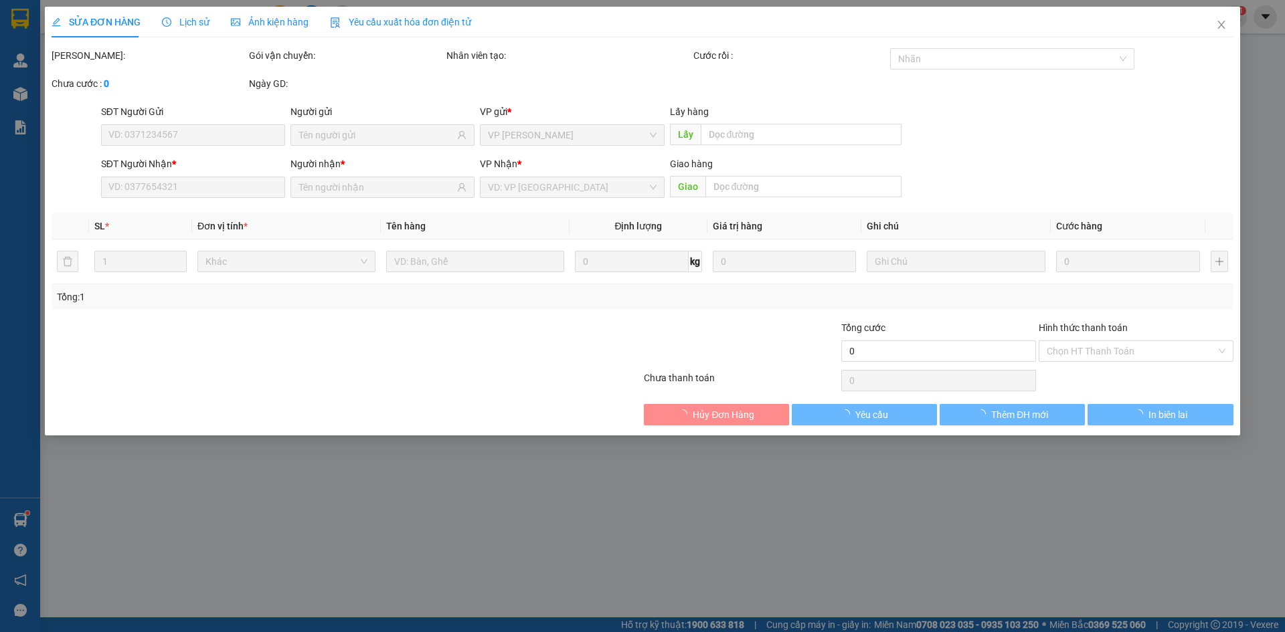
type input "0966180997"
type input "quân"
type input "vân hồ"
type input "50.000"
type input "0"
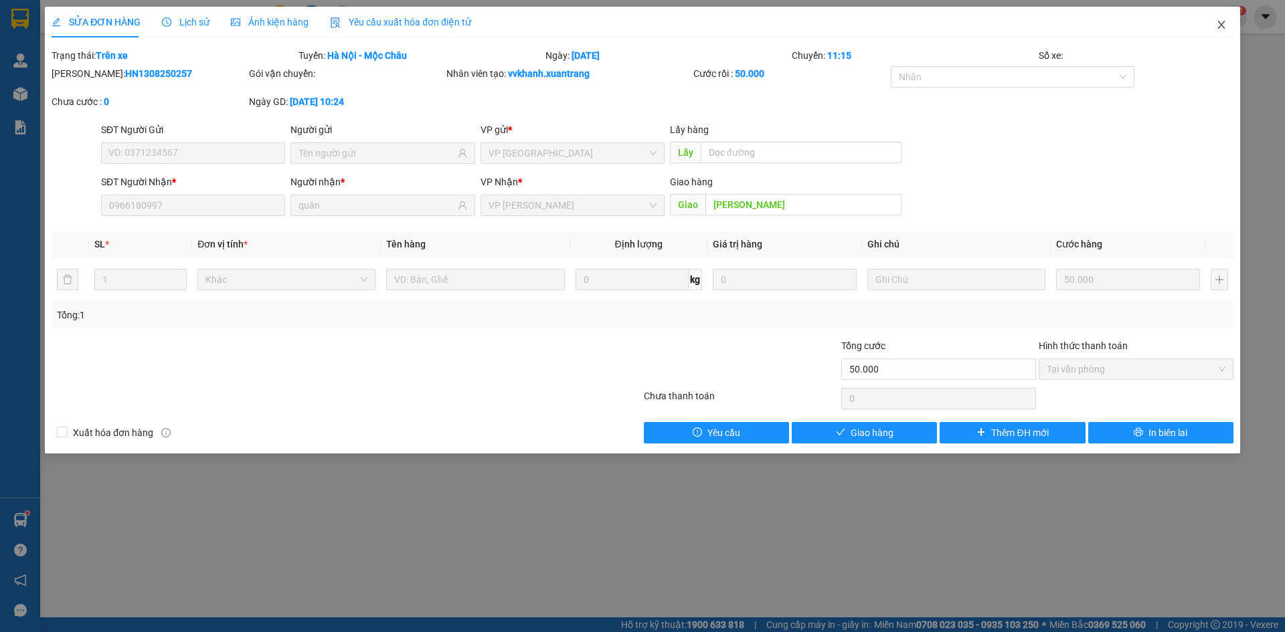
drag, startPoint x: 1223, startPoint y: 23, endPoint x: 1144, endPoint y: 0, distance: 81.5
click at [1223, 23] on icon "close" at bounding box center [1221, 24] width 11 height 11
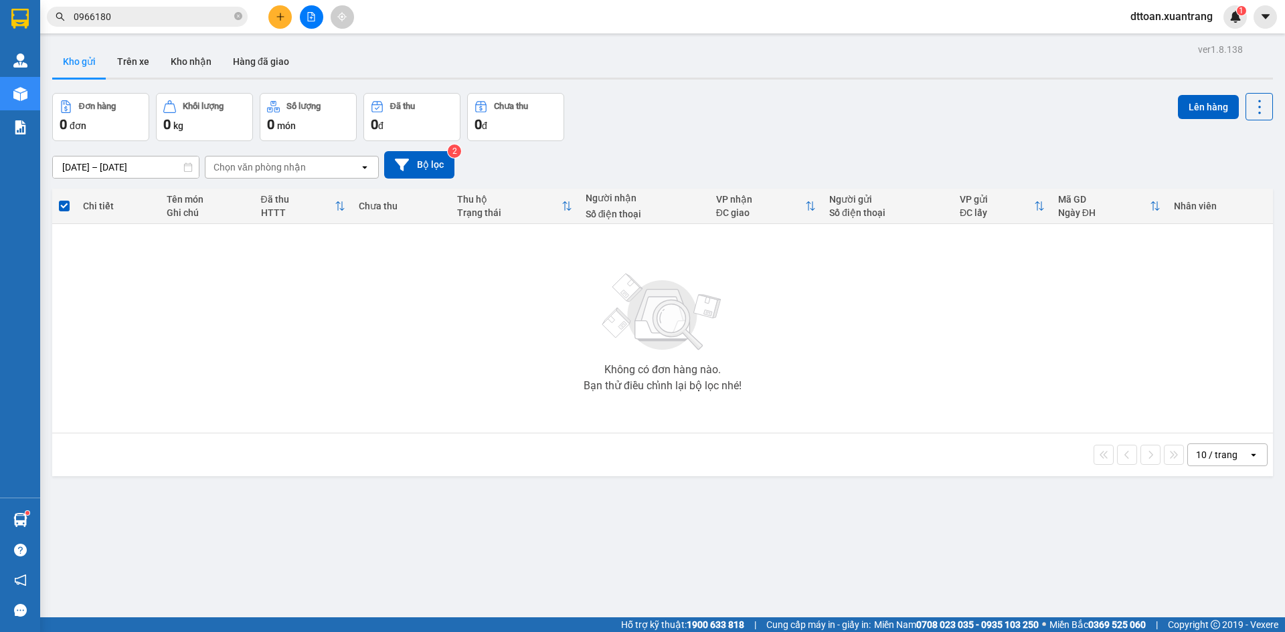
click at [1147, 16] on span "dttoan.xuantrang" at bounding box center [1172, 16] width 104 height 17
click at [1155, 43] on span "Đăng xuất" at bounding box center [1177, 41] width 76 height 15
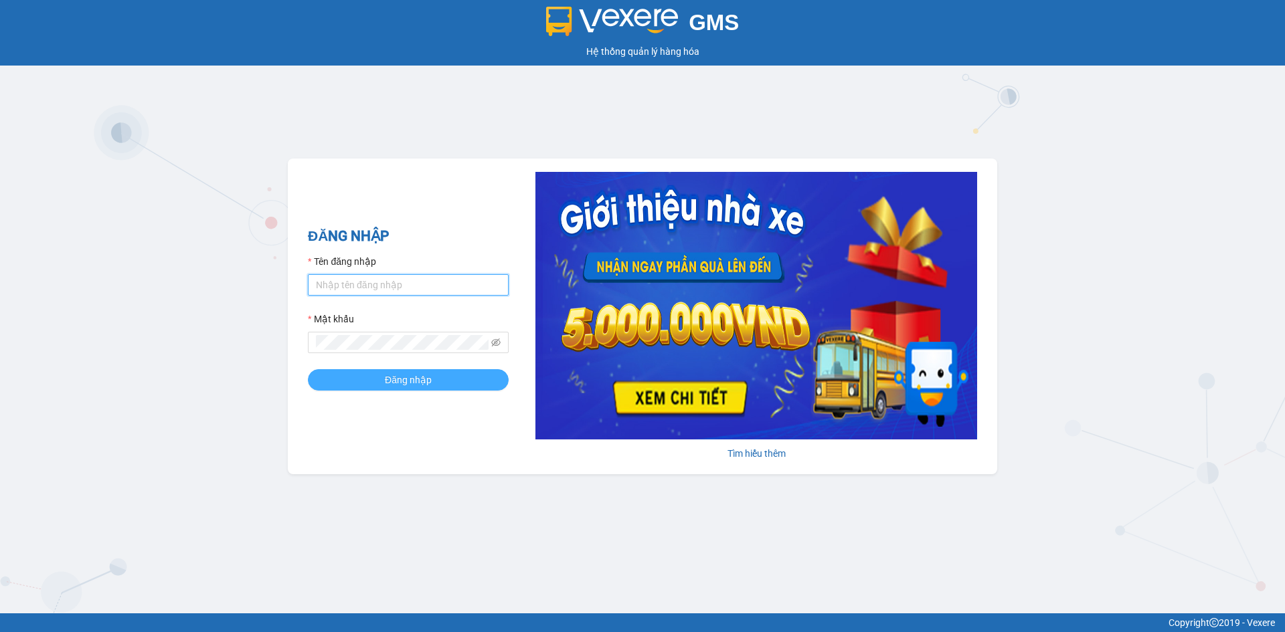
type input "dttoan.xuantrang"
click at [415, 379] on span "Đăng nhập" at bounding box center [408, 380] width 47 height 15
type input "dttoan.xuantrang"
click at [392, 379] on span "Đăng nhập" at bounding box center [408, 380] width 47 height 15
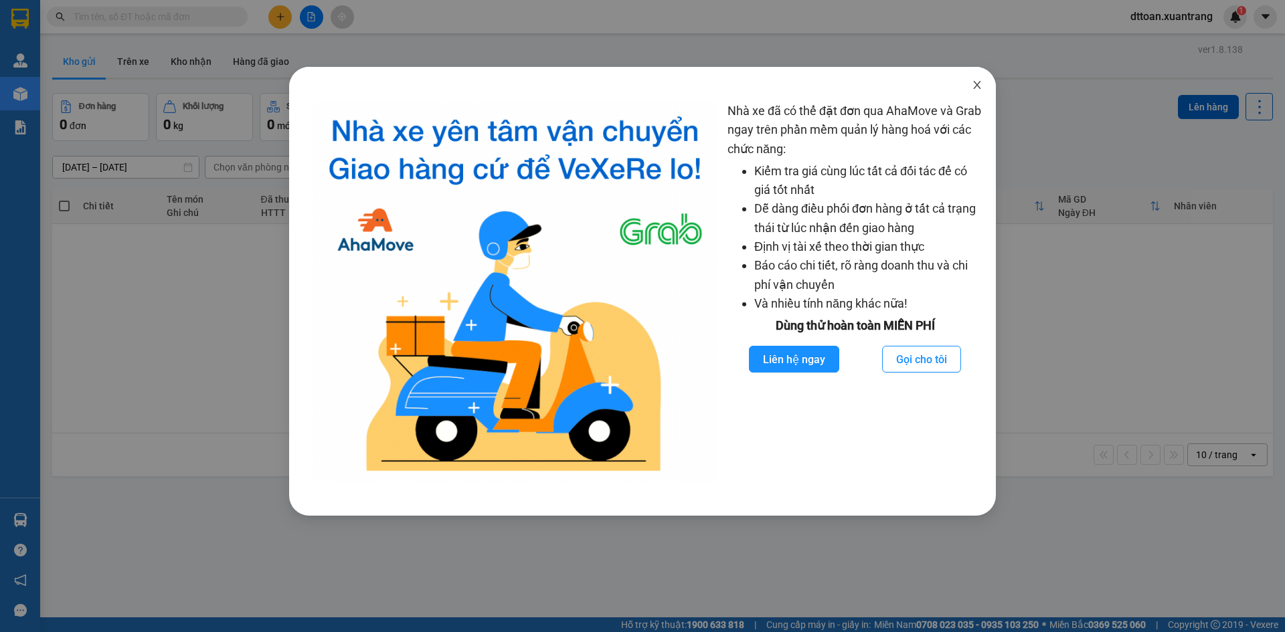
click at [979, 83] on icon "close" at bounding box center [977, 85] width 11 height 11
